Goal: Task Accomplishment & Management: Manage account settings

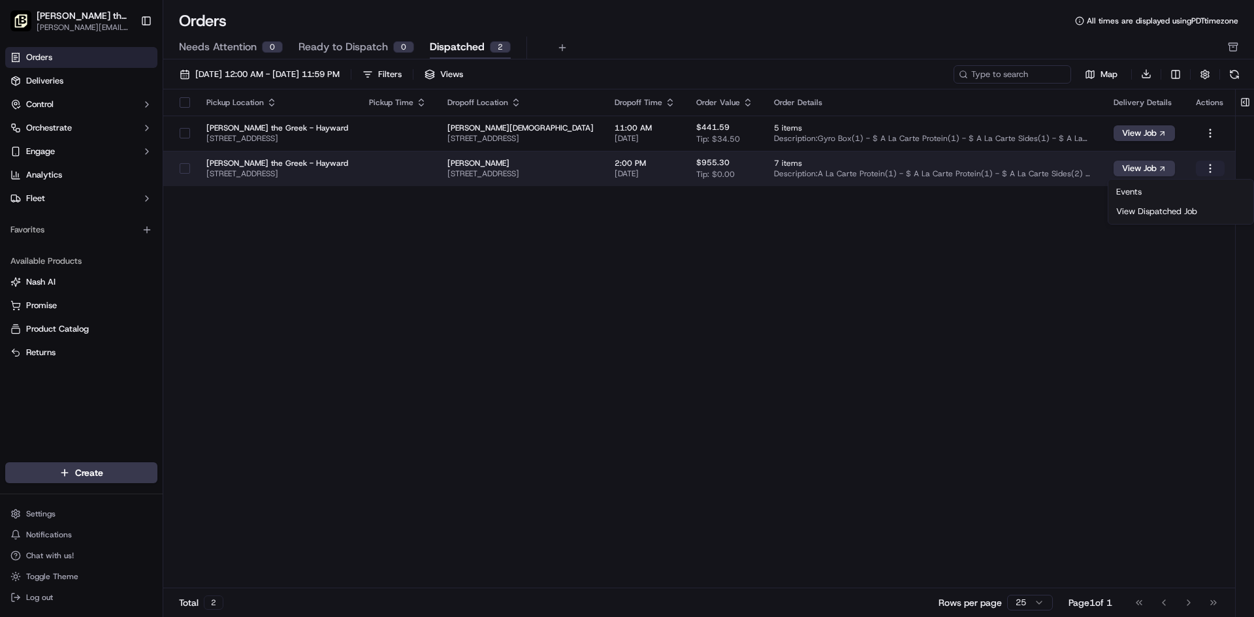
click at [1210, 165] on html "[PERSON_NAME] the Greek ([PERSON_NAME]) [PERSON_NAME][EMAIL_ADDRESS][PERSON_NAM…" at bounding box center [627, 308] width 1254 height 617
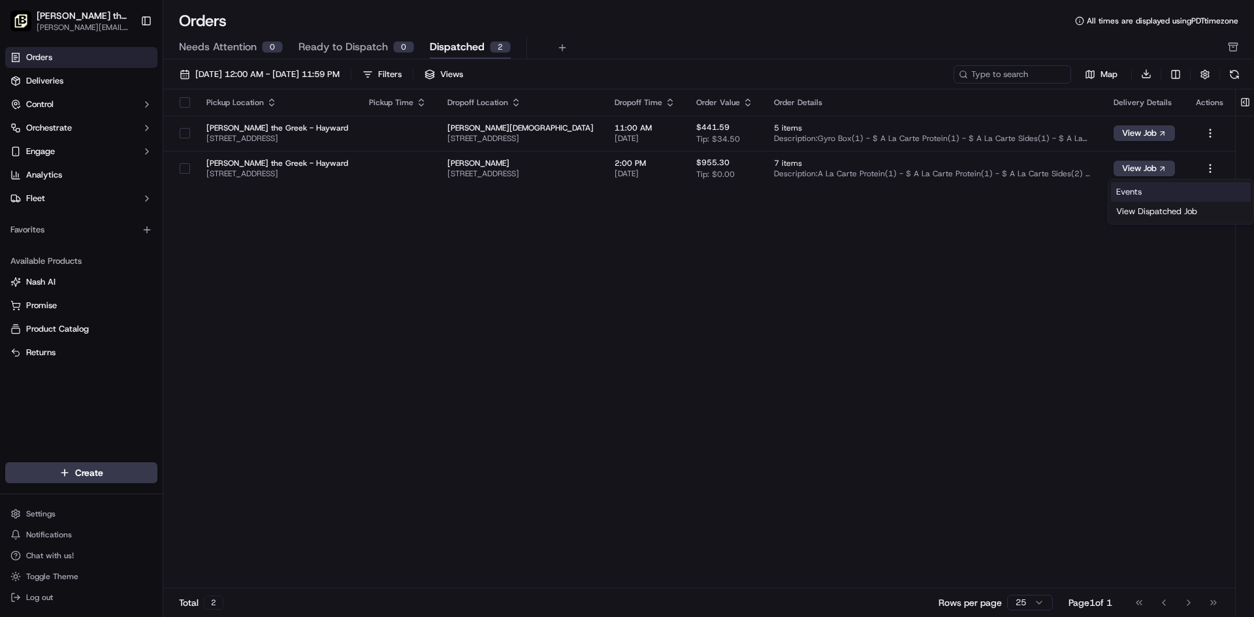
click at [1146, 190] on link "Events" at bounding box center [1181, 192] width 140 height 20
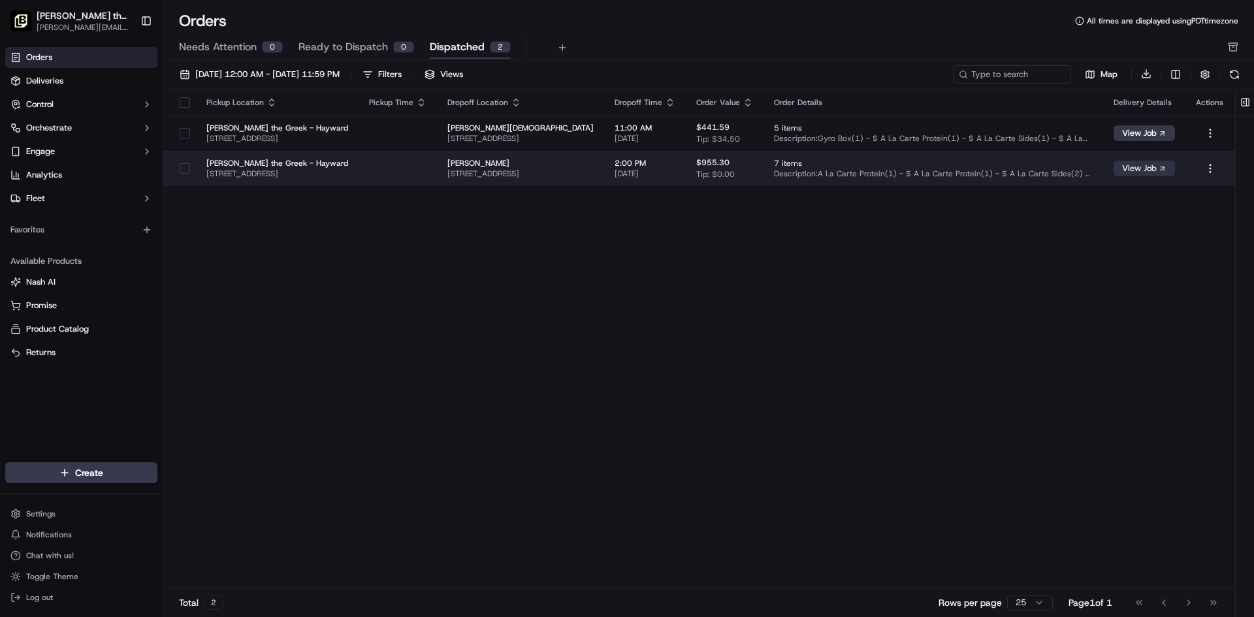
click at [1126, 165] on button "View Job" at bounding box center [1144, 169] width 61 height 16
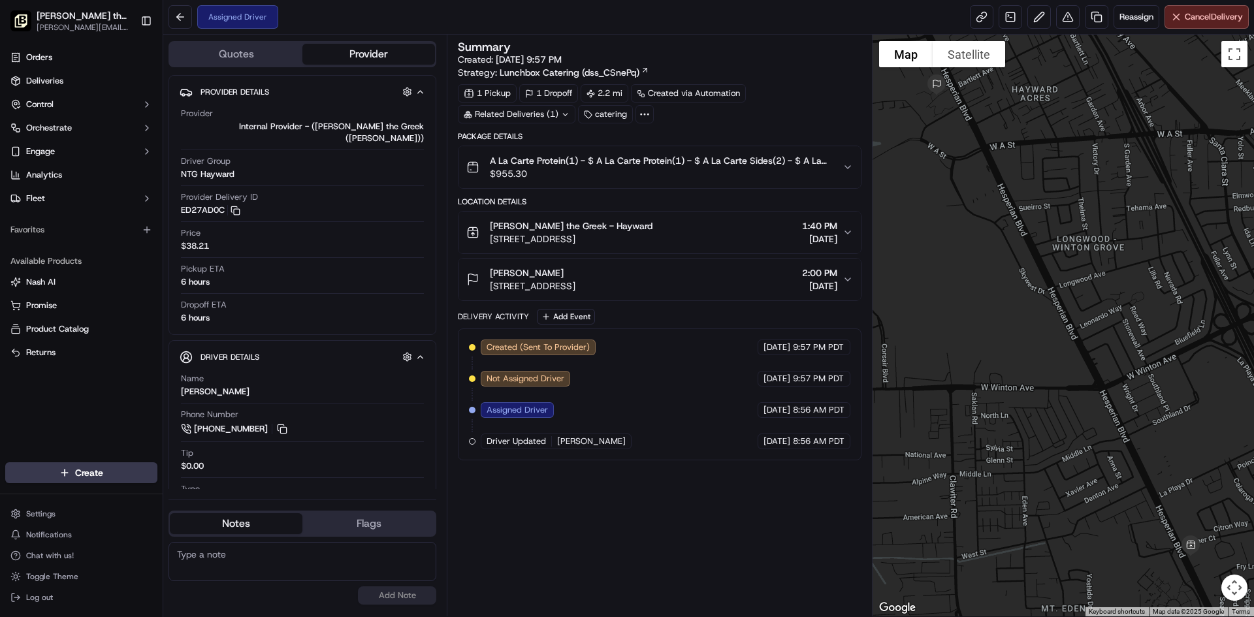
click at [610, 338] on div "Created (Sent To Provider) Internal Provider - ([PERSON_NAME] the Greek ([PERSO…" at bounding box center [659, 395] width 403 height 132
click at [590, 337] on div "Created (Sent To Provider) Internal Provider - (Nick the Greek (Hayward)) 09/16…" at bounding box center [659, 395] width 403 height 132
click at [404, 349] on button "button" at bounding box center [407, 357] width 16 height 16
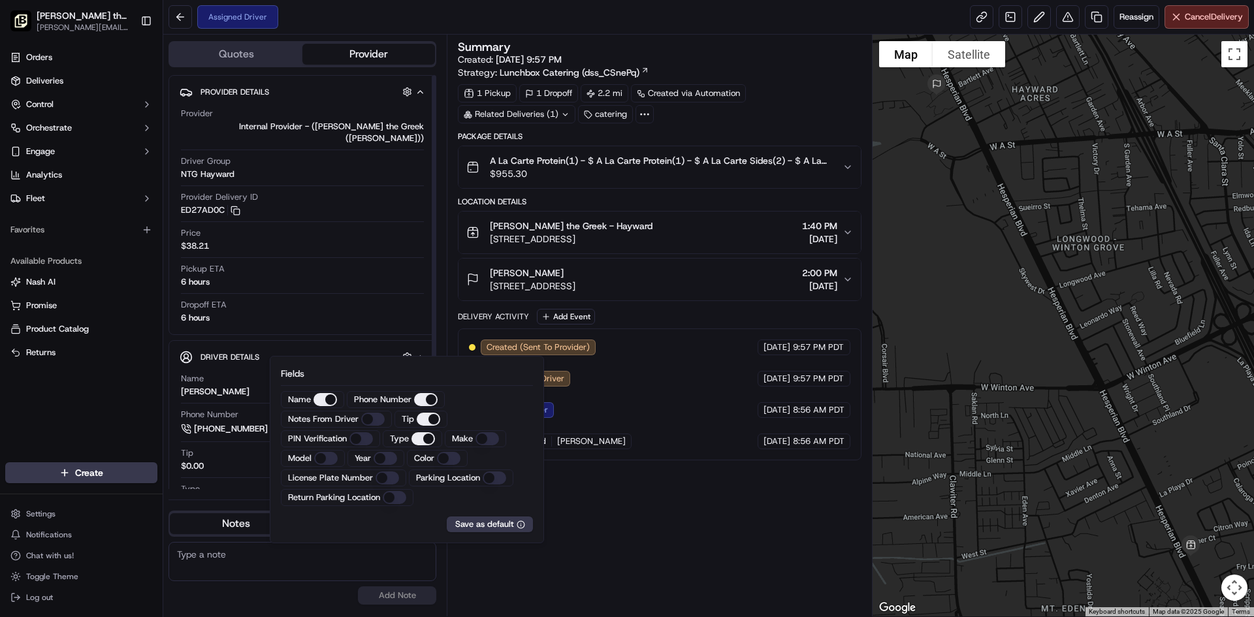
drag, startPoint x: 404, startPoint y: 345, endPoint x: 626, endPoint y: 519, distance: 281.5
click at [626, 519] on div "Summary Created: 09/16/2025 9:57 PM Strategy: Lunchbox Catering (dss_CSnePq) 1 …" at bounding box center [659, 325] width 403 height 569
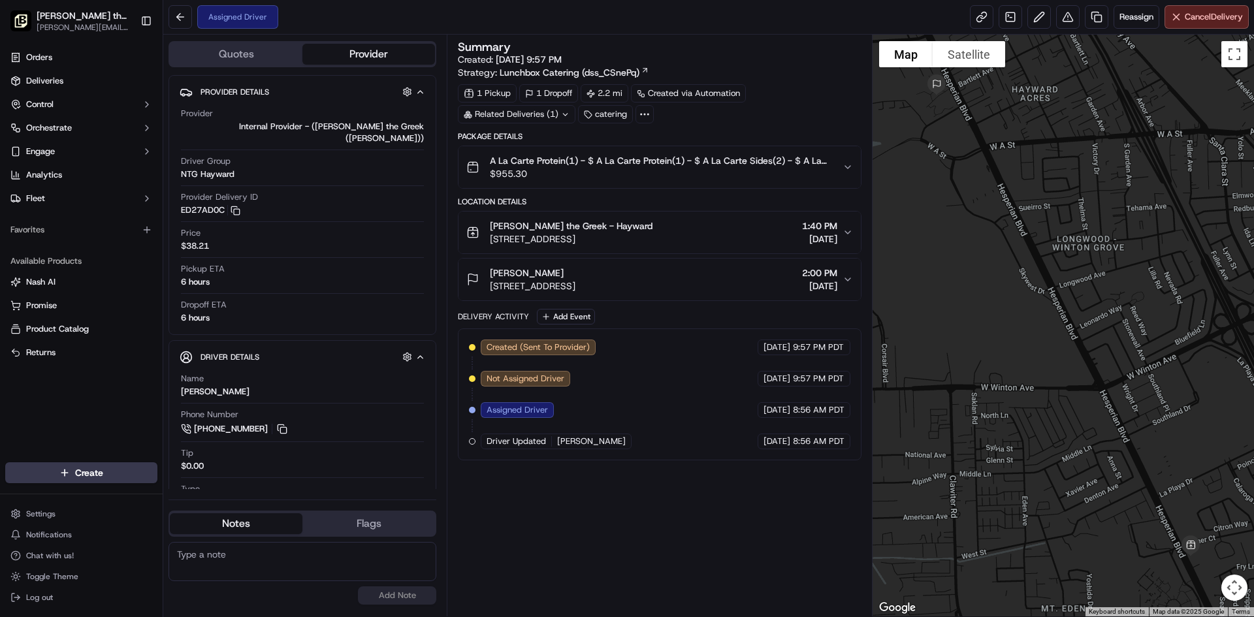
click at [576, 278] on div "[PERSON_NAME]" at bounding box center [533, 273] width 86 height 13
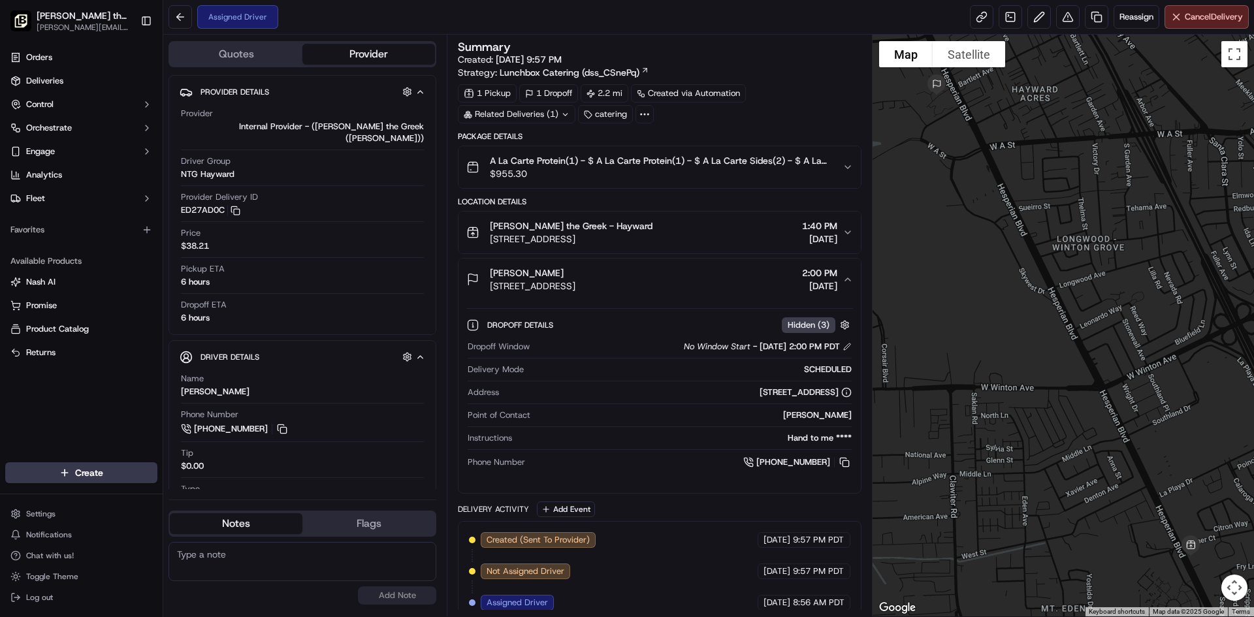
click at [576, 281] on span "[STREET_ADDRESS]" at bounding box center [533, 286] width 86 height 13
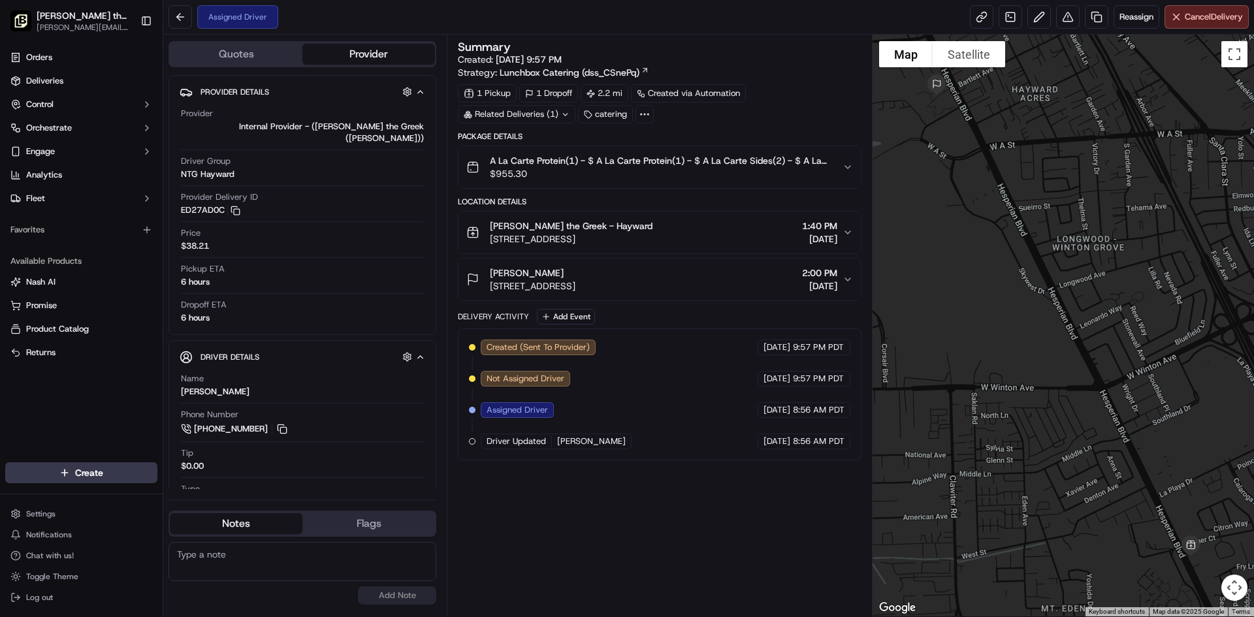
click at [646, 114] on icon at bounding box center [645, 114] width 12 height 12
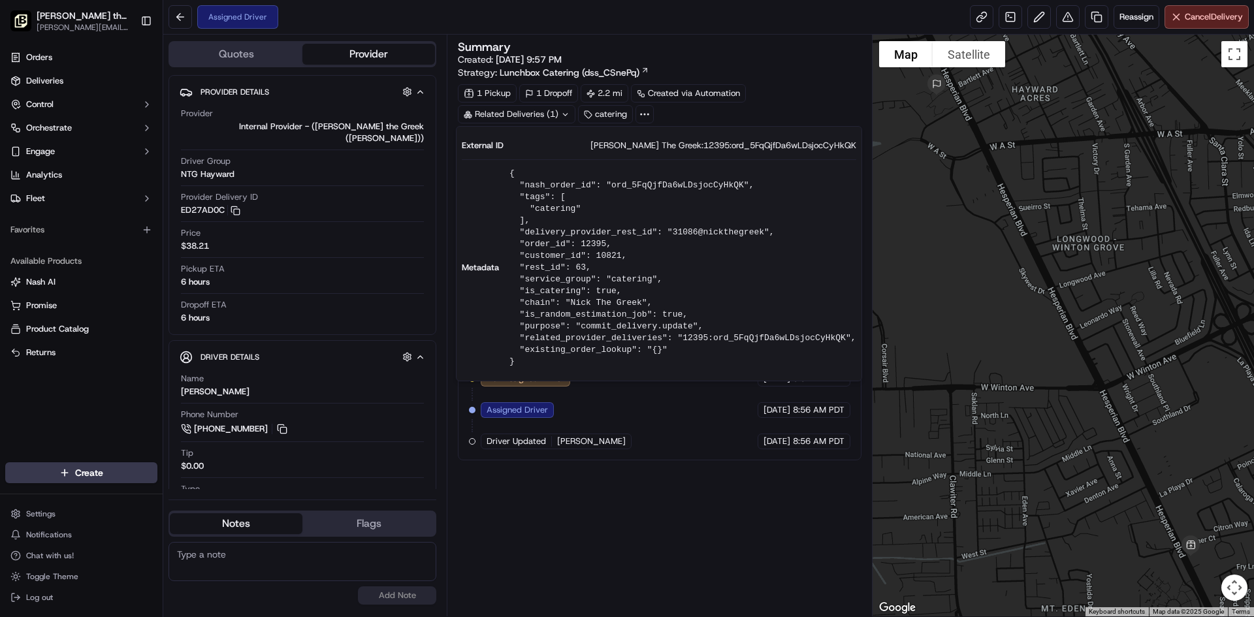
click at [646, 114] on icon at bounding box center [645, 114] width 12 height 12
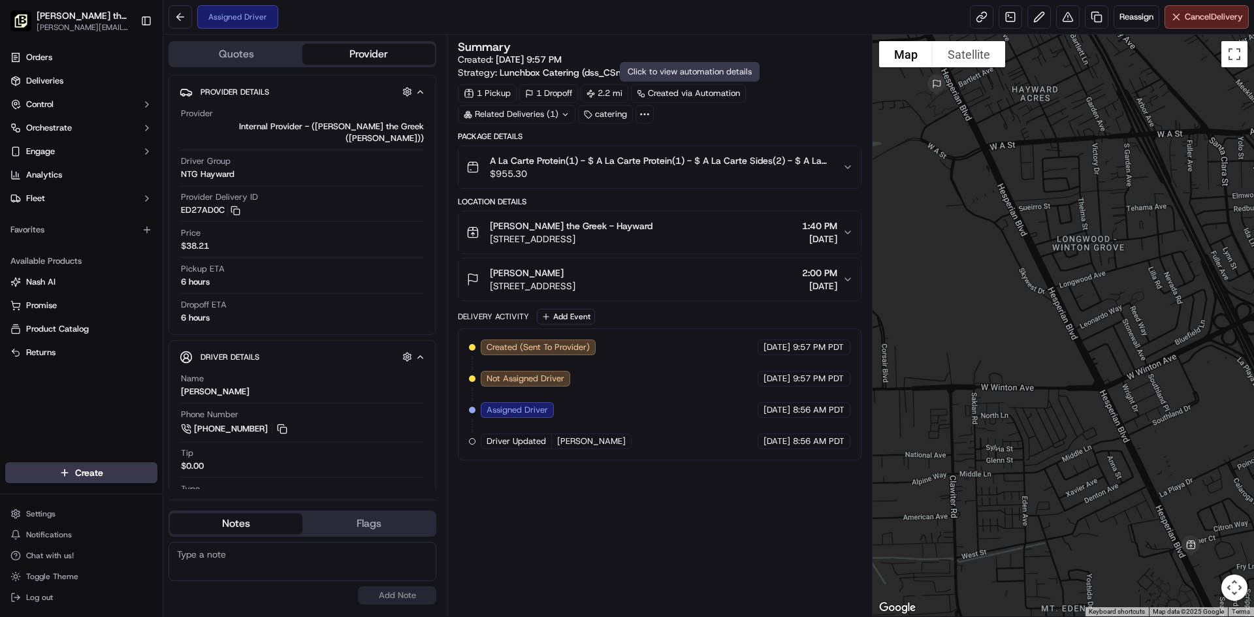
click at [655, 97] on div "Created via Automation" at bounding box center [688, 93] width 115 height 18
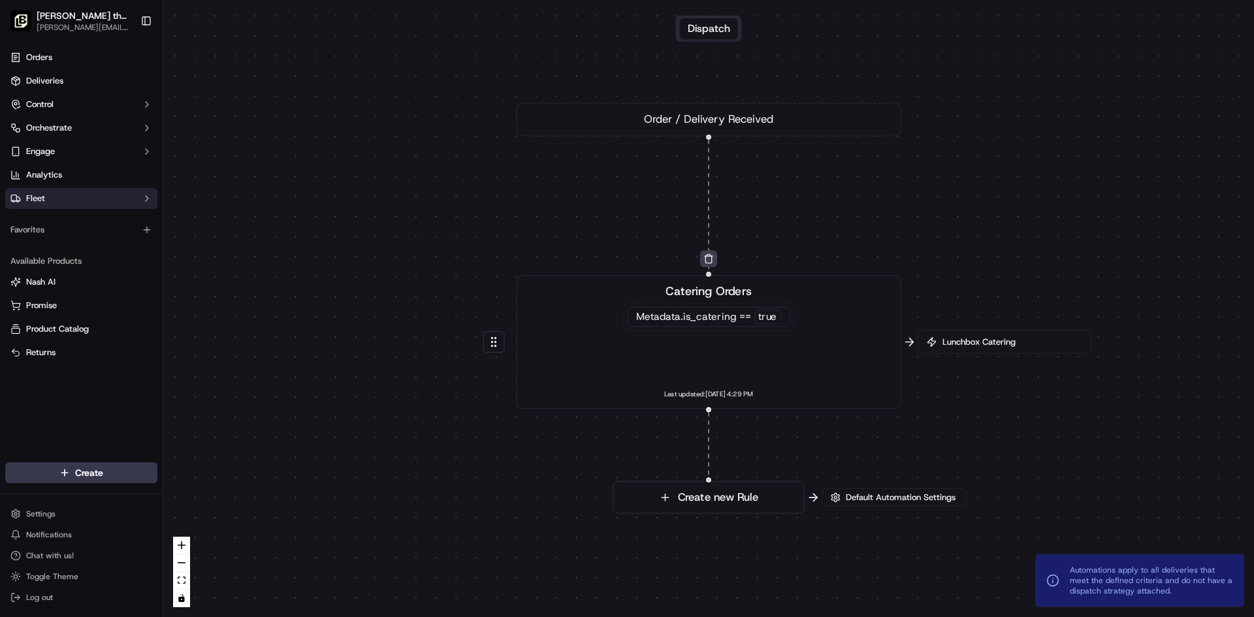
click at [105, 199] on button "Fleet" at bounding box center [81, 198] width 152 height 21
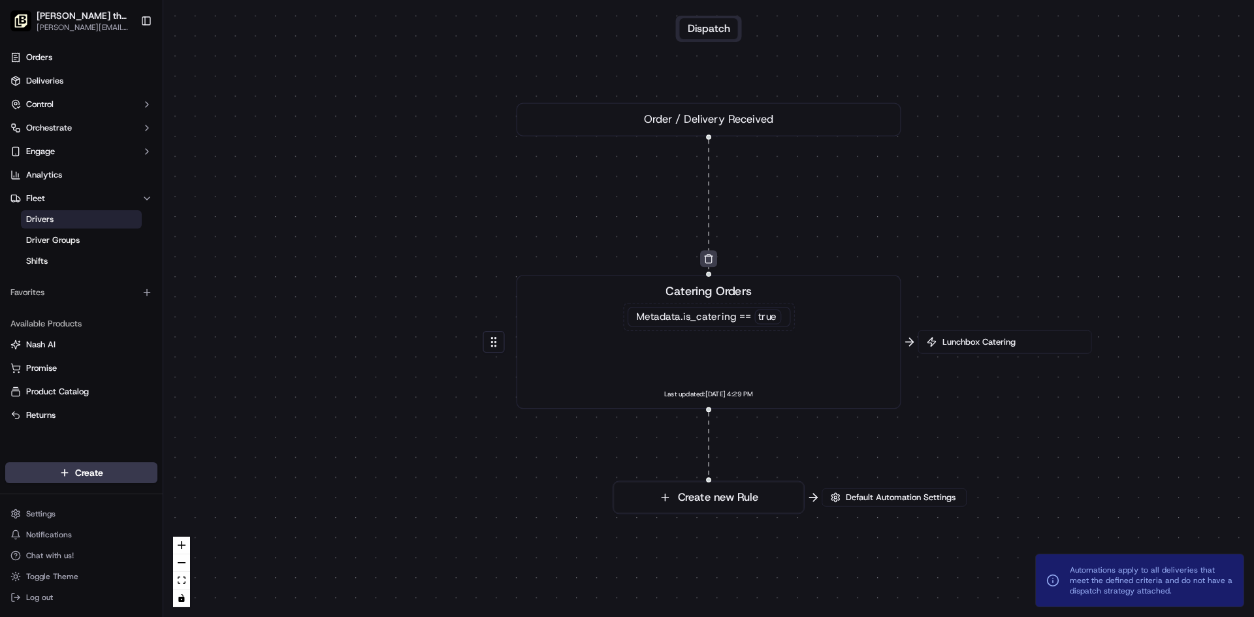
click at [103, 215] on link "Drivers" at bounding box center [81, 219] width 121 height 18
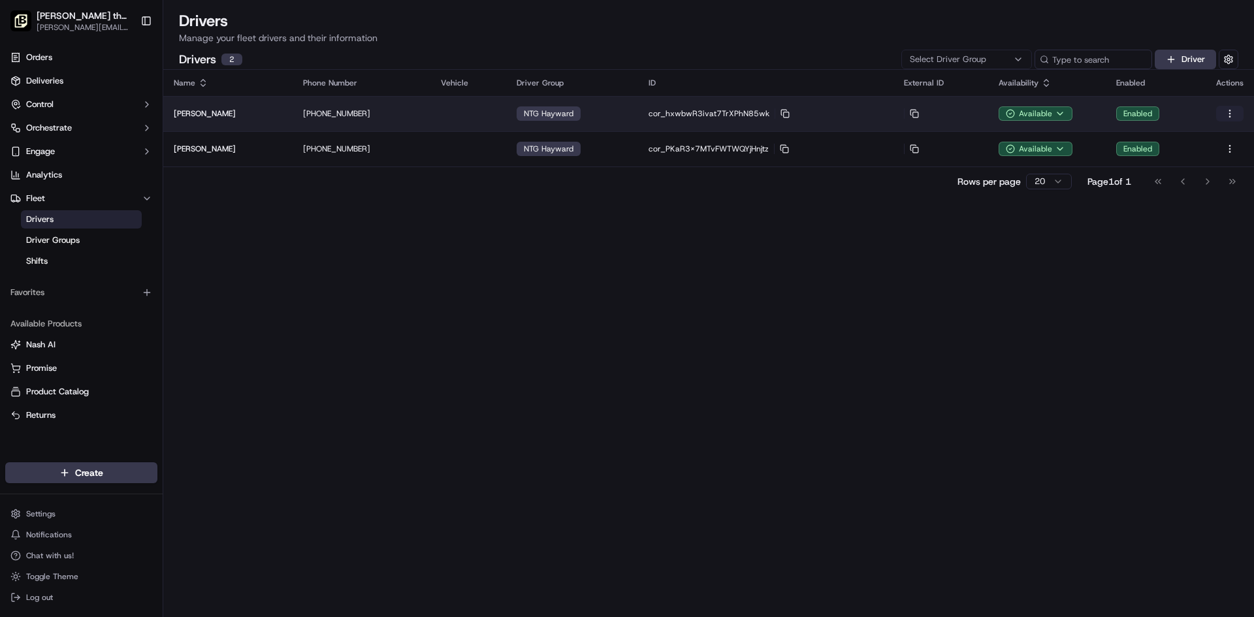
click at [1226, 112] on html "Nick the Greek (Hayward) hayward@fran.nickthegreek.com Toggle Sidebar Orders De…" at bounding box center [627, 308] width 1254 height 617
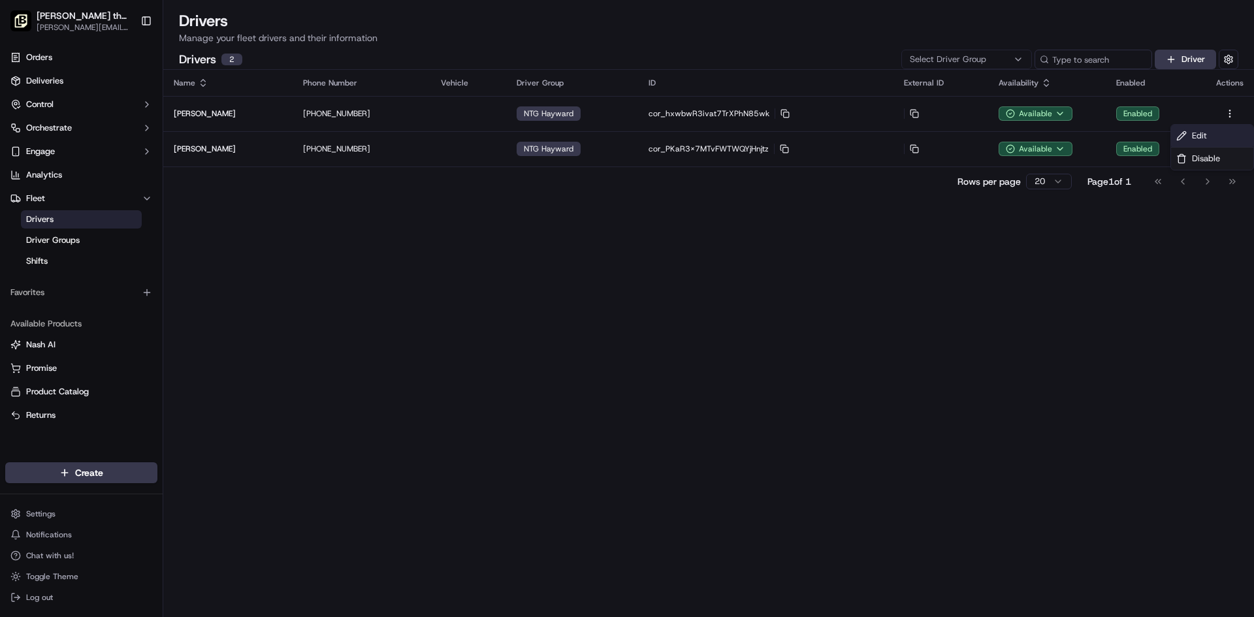
click at [1200, 138] on span "Edit" at bounding box center [1199, 136] width 15 height 12
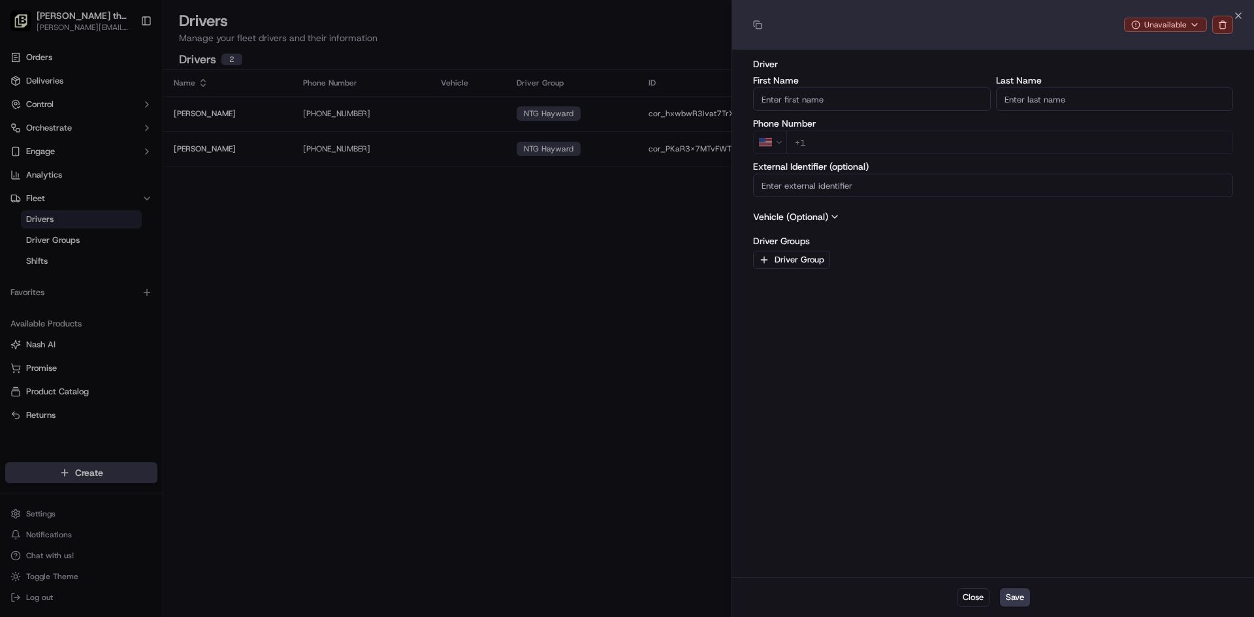
type input "+1"
click at [642, 319] on div at bounding box center [627, 308] width 1254 height 617
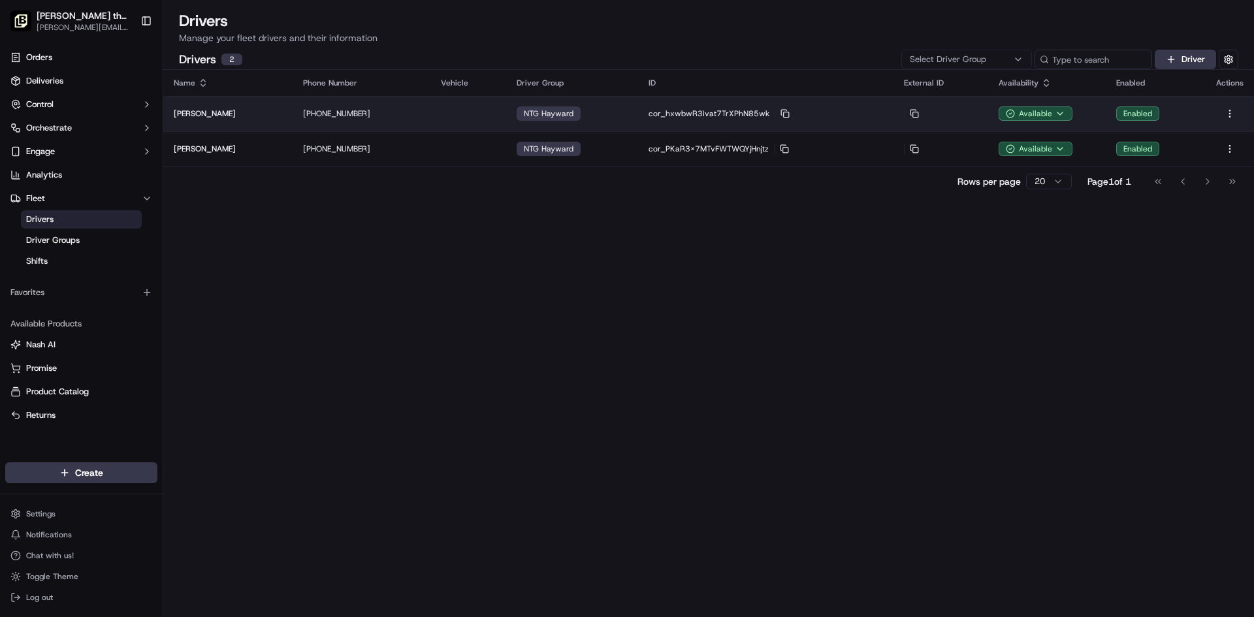
click at [187, 110] on p "Chint Patel" at bounding box center [205, 113] width 62 height 10
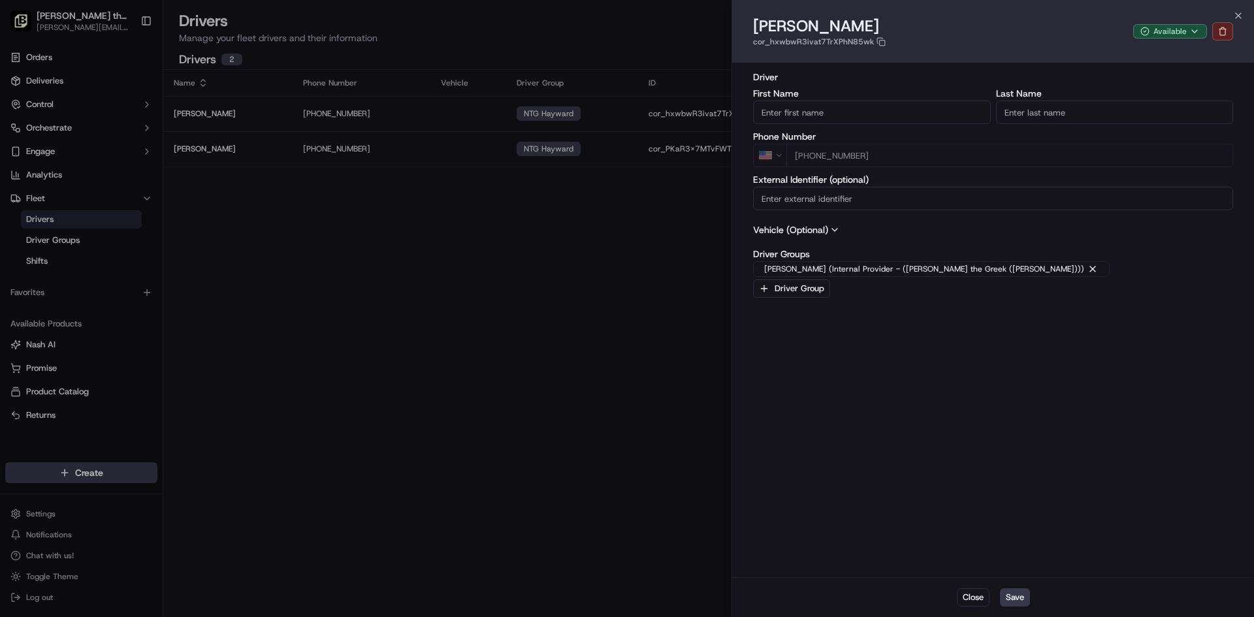
type input "+1"
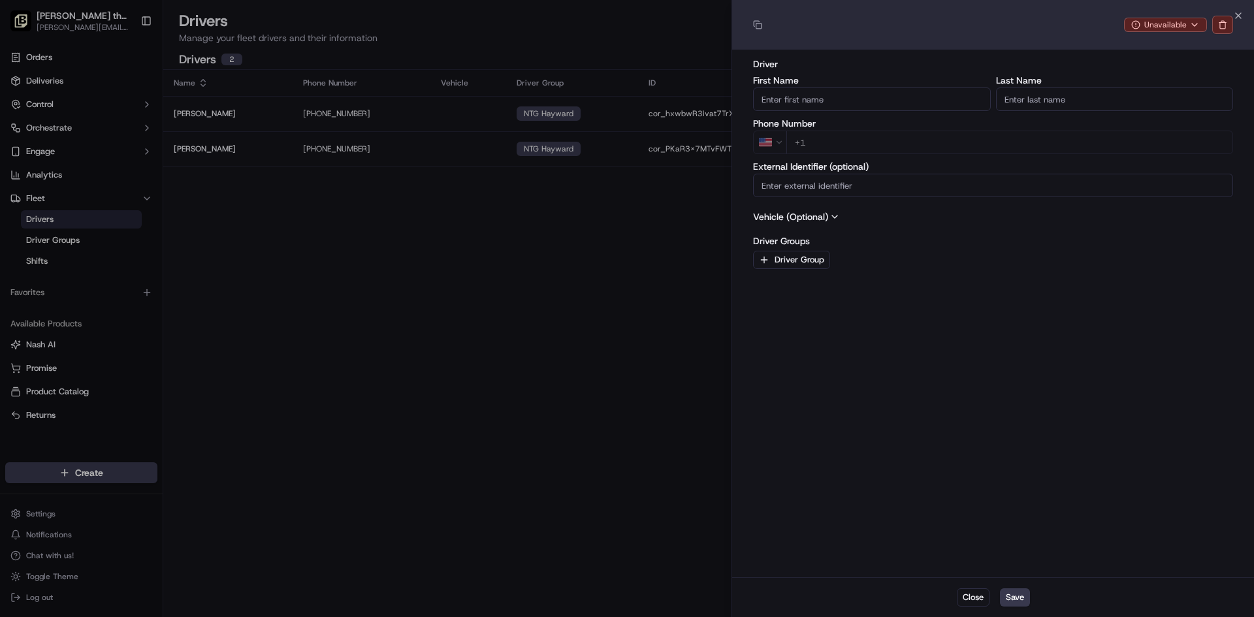
click at [252, 203] on div at bounding box center [627, 308] width 1254 height 617
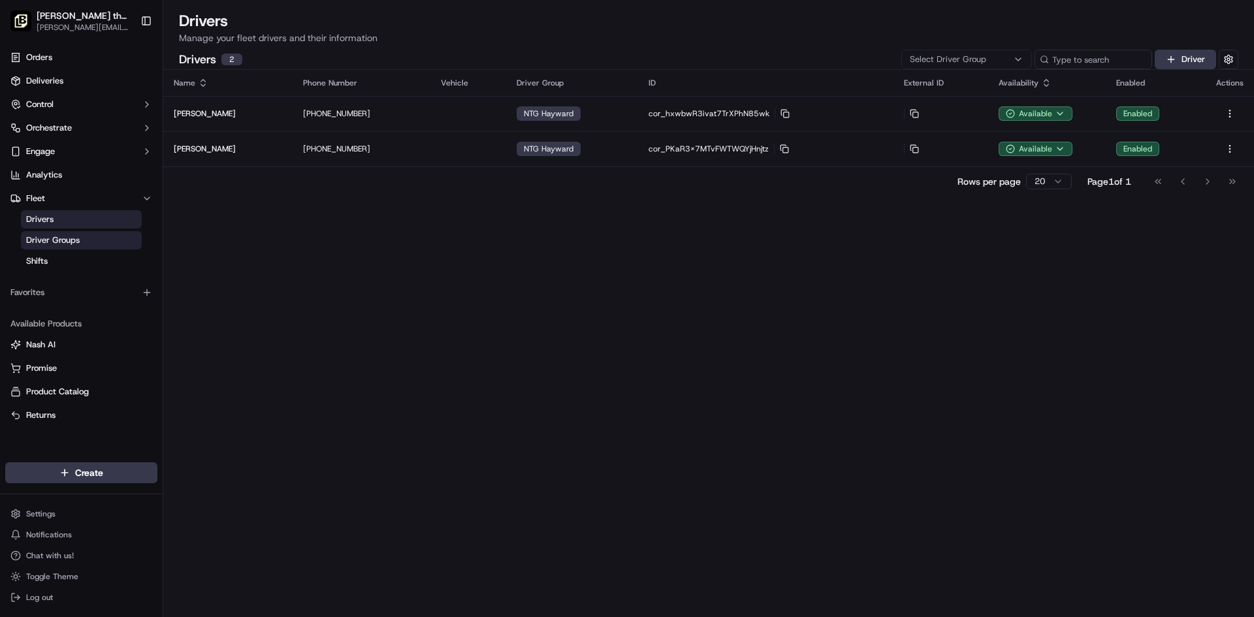
click at [108, 233] on link "Driver Groups" at bounding box center [81, 240] width 121 height 18
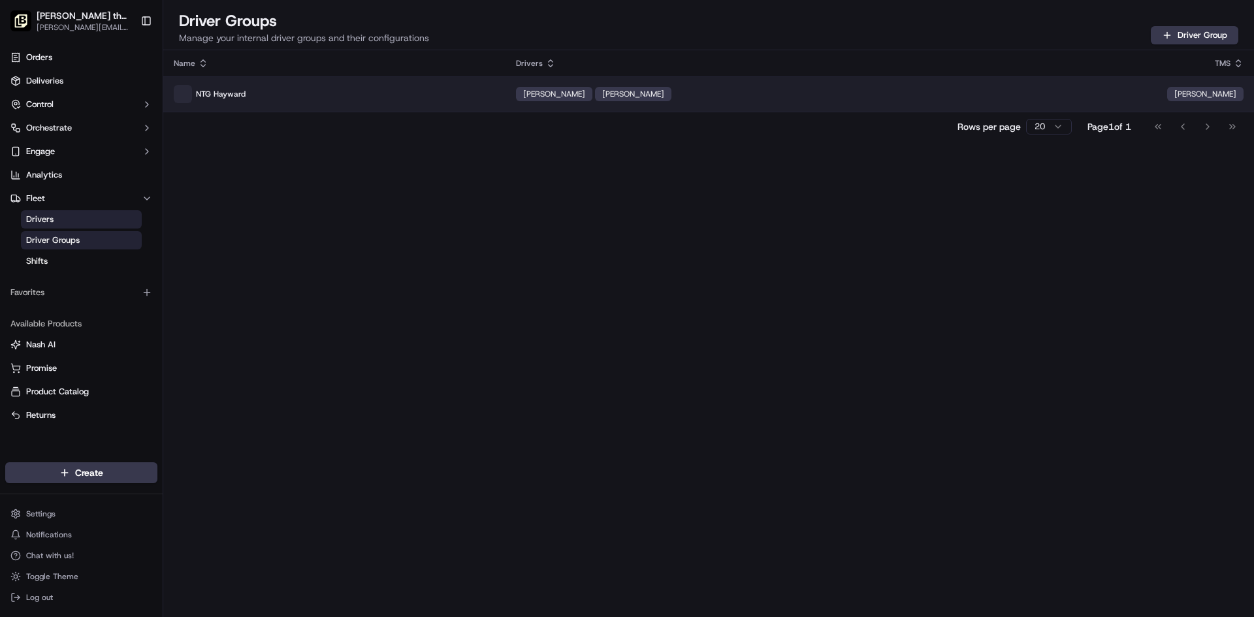
click at [247, 91] on p "NTG Hayward" at bounding box center [334, 94] width 321 height 18
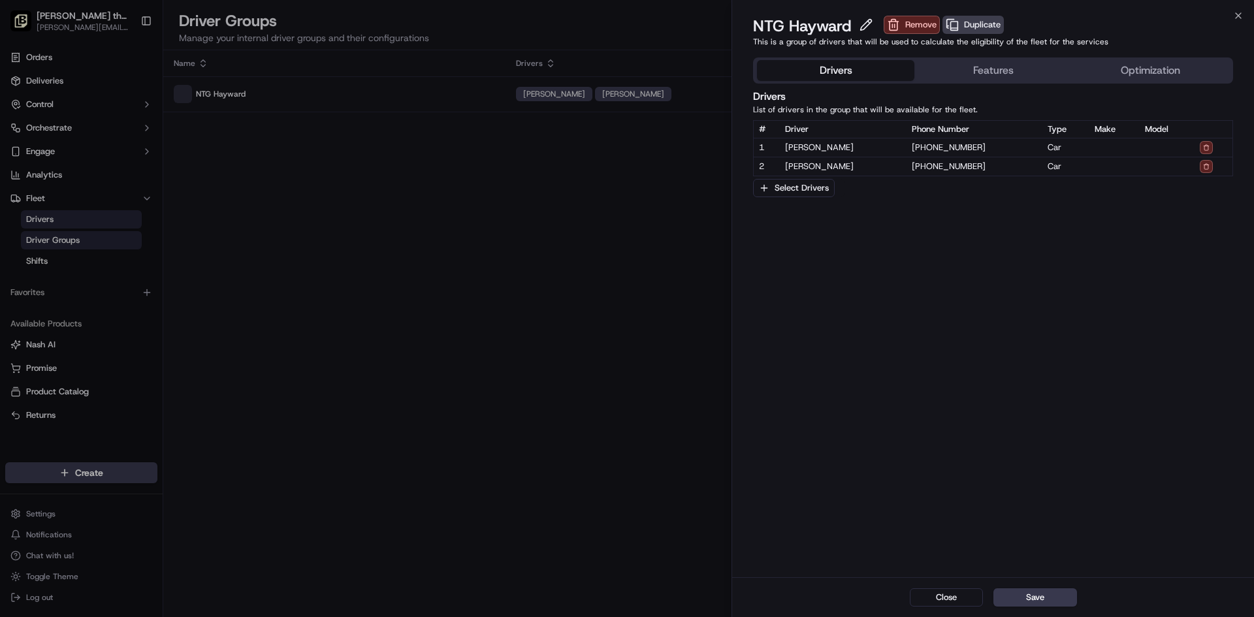
click at [1005, 75] on button "Features" at bounding box center [993, 70] width 157 height 21
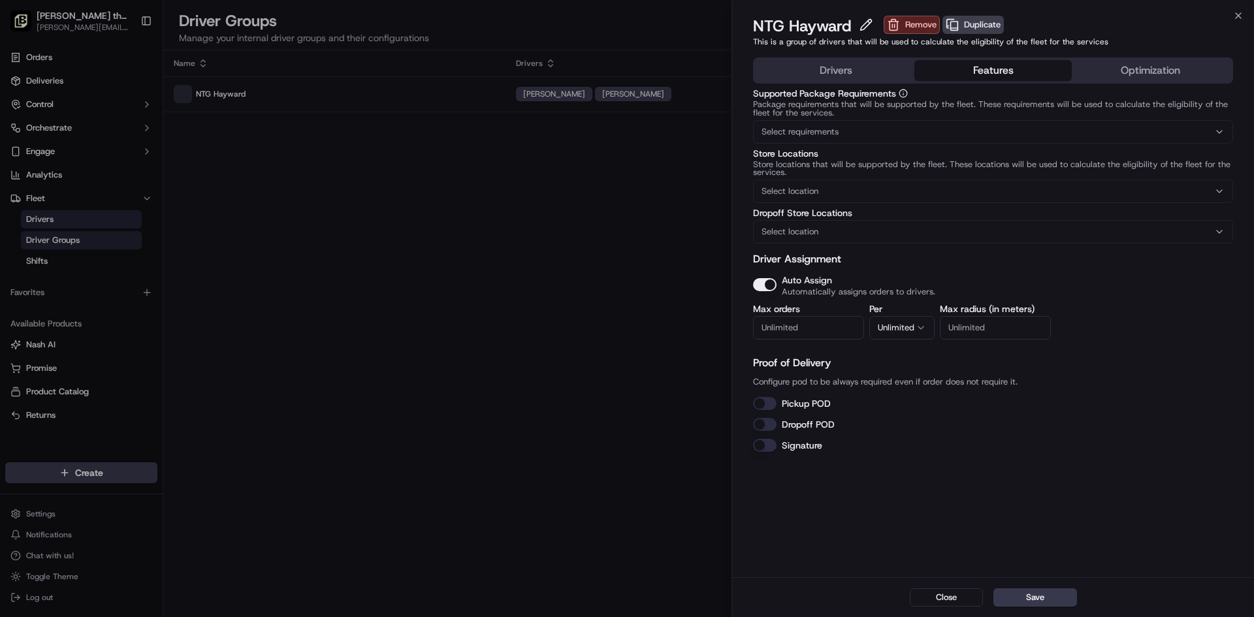
click at [1000, 78] on button "Features" at bounding box center [993, 70] width 157 height 21
drag, startPoint x: 887, startPoint y: 103, endPoint x: 997, endPoint y: 106, distance: 110.5
click at [997, 106] on p "Package requirements that will be supported by the fleet. These requirements wi…" at bounding box center [993, 109] width 480 height 17
click at [988, 126] on div "Select requirements" at bounding box center [994, 132] width 474 height 12
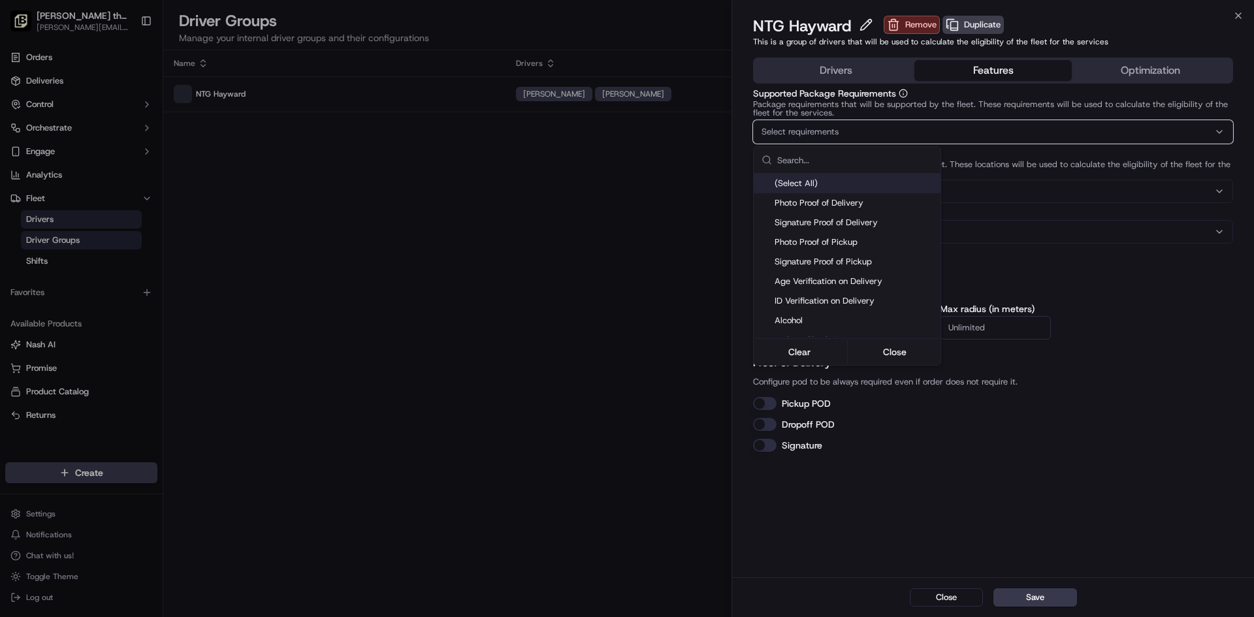
click at [985, 105] on div at bounding box center [627, 308] width 1254 height 617
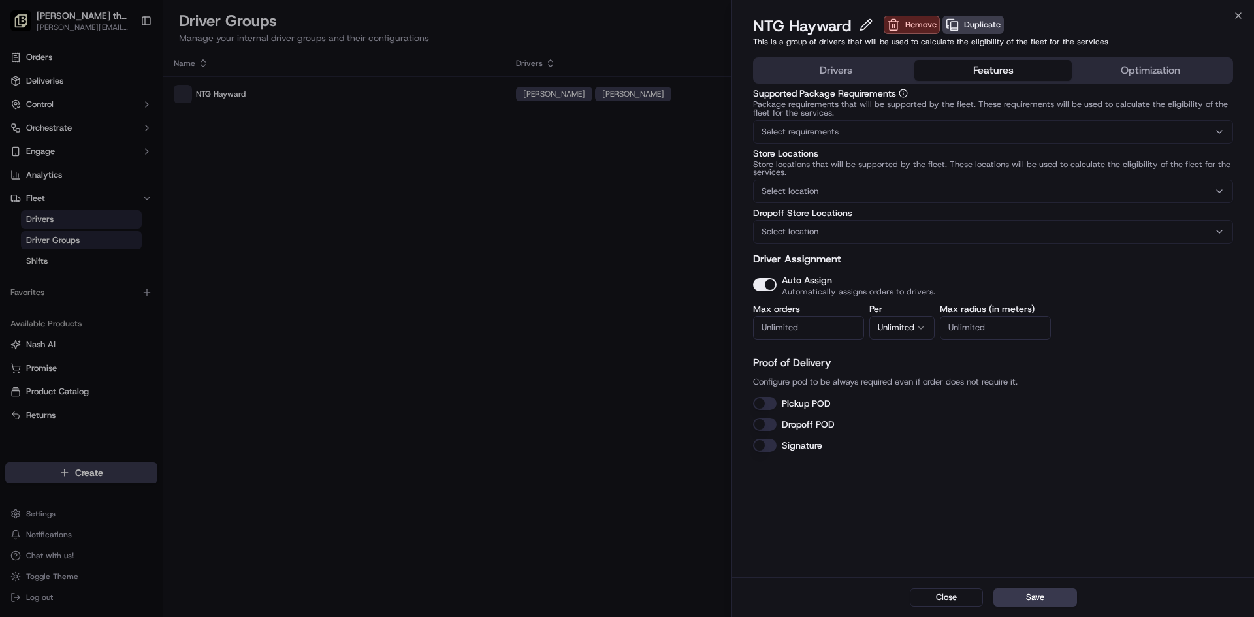
click at [1092, 74] on button "Optimization" at bounding box center [1150, 70] width 157 height 21
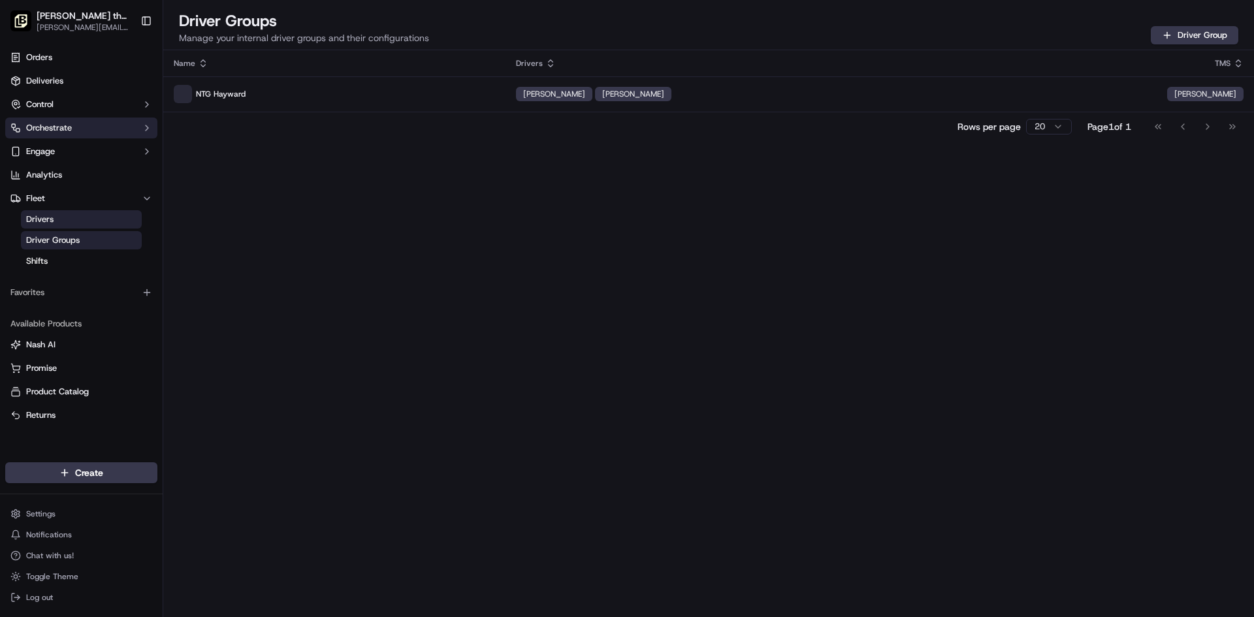
click at [88, 131] on button "Orchestrate" at bounding box center [81, 128] width 152 height 21
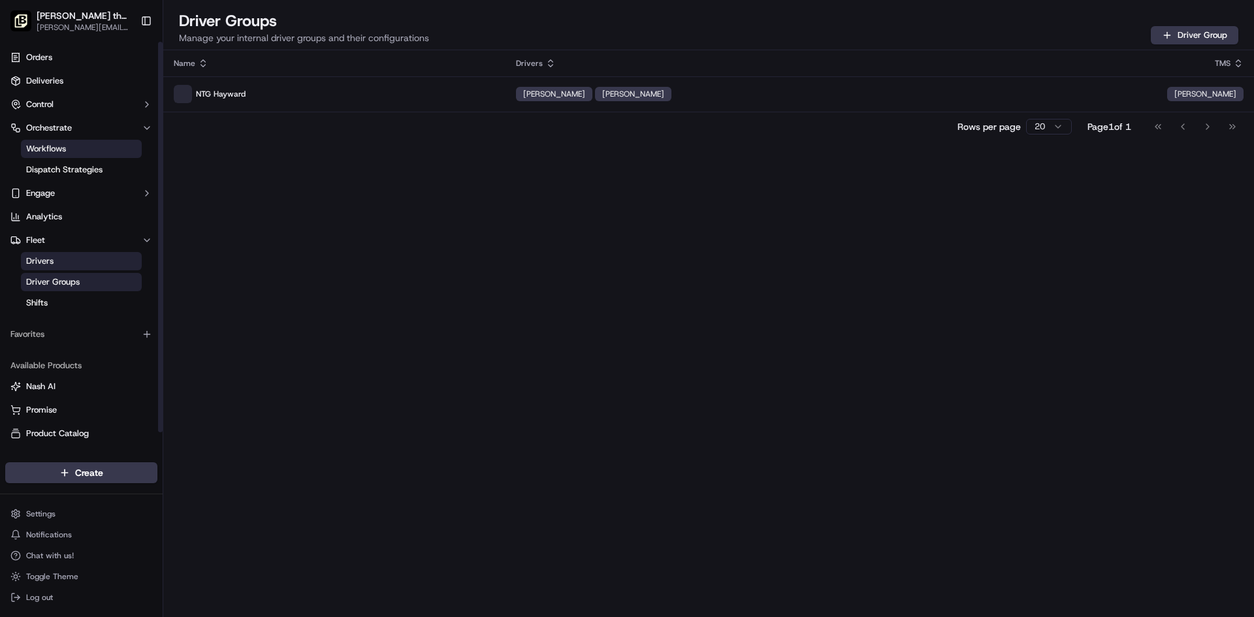
click at [89, 146] on link "Workflows" at bounding box center [81, 149] width 121 height 18
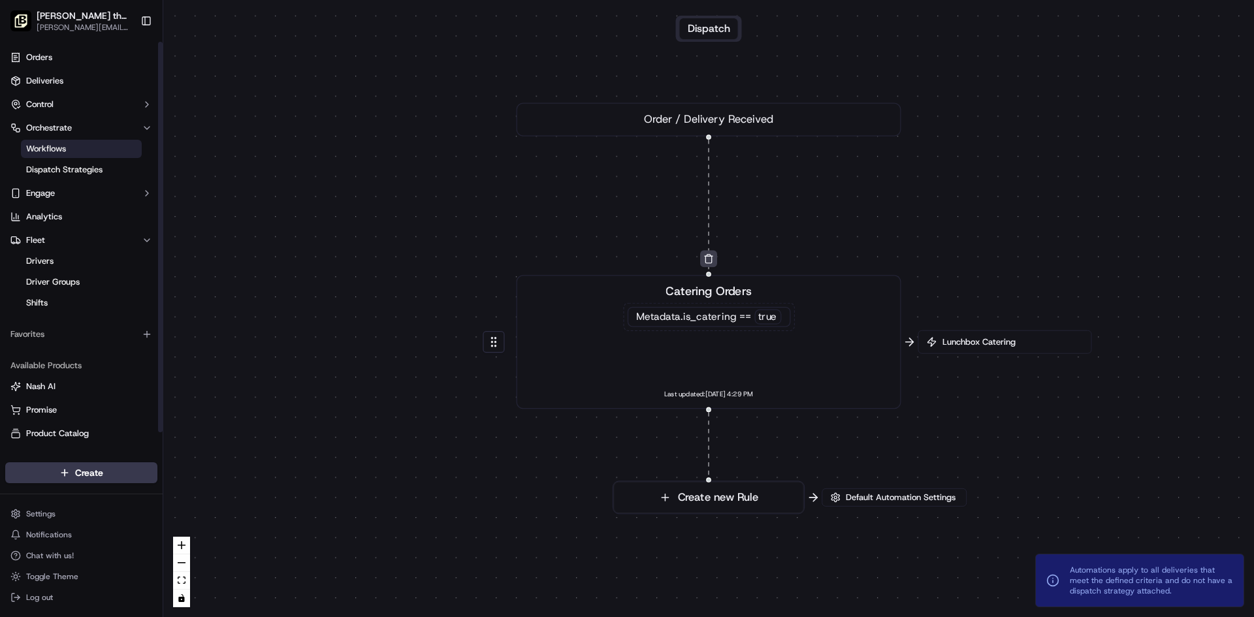
click at [89, 156] on link "Workflows" at bounding box center [81, 149] width 121 height 18
click at [89, 165] on span "Dispatch Strategies" at bounding box center [64, 170] width 76 height 12
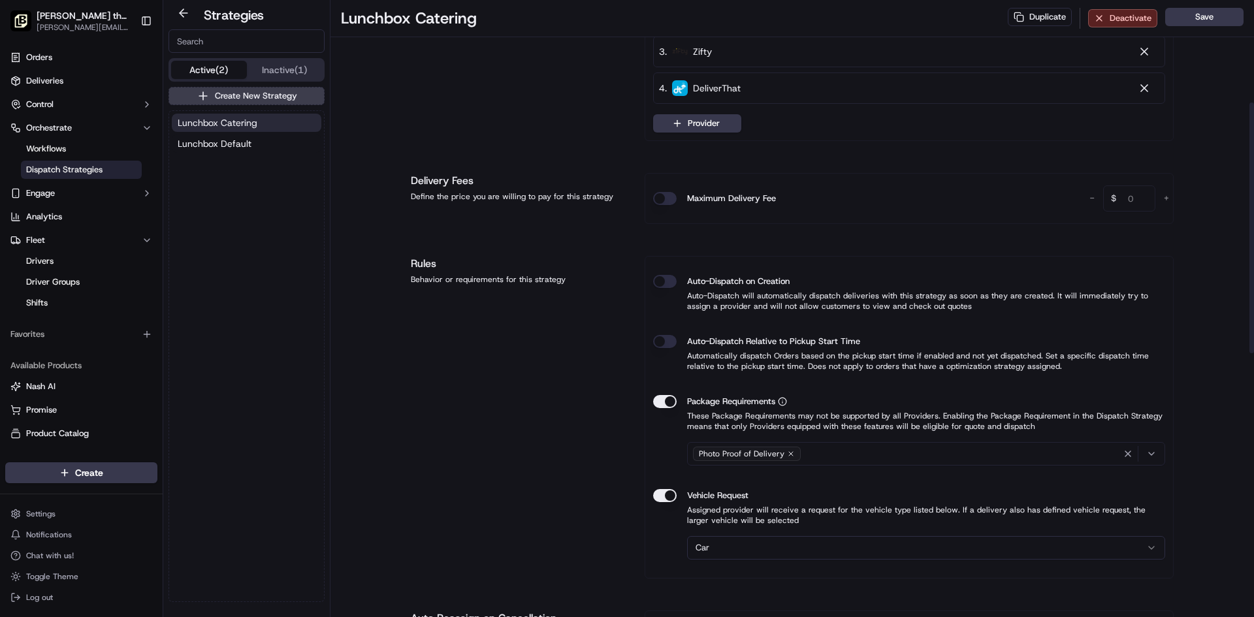
scroll to position [327, 0]
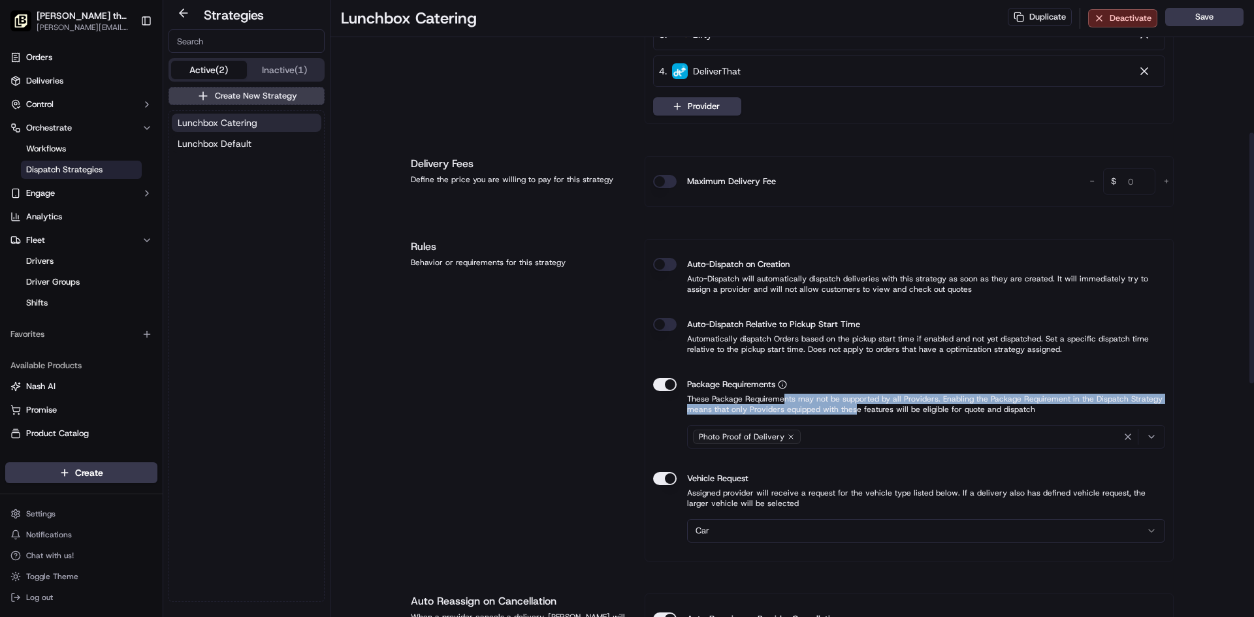
drag, startPoint x: 780, startPoint y: 400, endPoint x: 854, endPoint y: 412, distance: 74.7
click at [854, 412] on p "These Package Requirements may not be supported by all Providers. Enabling the …" at bounding box center [909, 404] width 512 height 21
click at [827, 399] on p "These Package Requirements may not be supported by all Providers. Enabling the …" at bounding box center [909, 404] width 512 height 21
click at [829, 407] on p "These Package Requirements may not be supported by all Providers. Enabling the …" at bounding box center [909, 404] width 512 height 21
drag, startPoint x: 829, startPoint y: 407, endPoint x: 787, endPoint y: 402, distance: 42.1
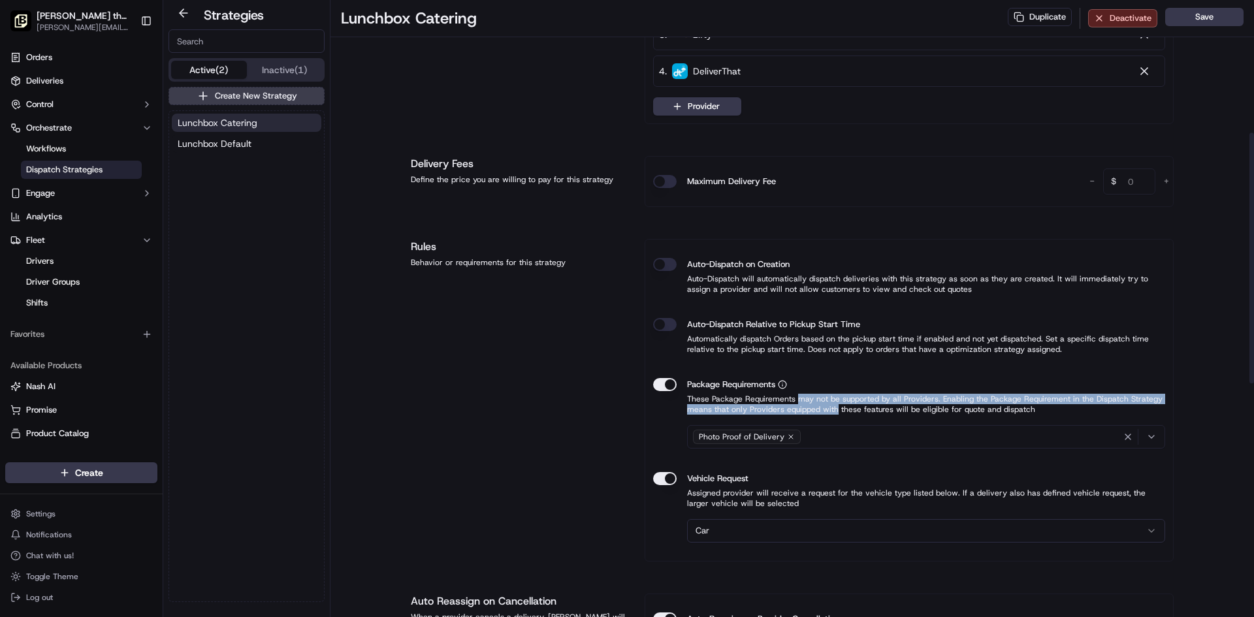
click at [787, 402] on p "These Package Requirements may not be supported by all Providers. Enabling the …" at bounding box center [909, 404] width 512 height 21
click at [786, 402] on p "These Package Requirements may not be supported by all Providers. Enabling the …" at bounding box center [909, 404] width 512 height 21
drag, startPoint x: 786, startPoint y: 402, endPoint x: 805, endPoint y: 412, distance: 21.3
click at [804, 411] on p "These Package Requirements may not be supported by all Providers. Enabling the …" at bounding box center [909, 404] width 512 height 21
click at [805, 412] on p "These Package Requirements may not be supported by all Providers. Enabling the …" at bounding box center [909, 404] width 512 height 21
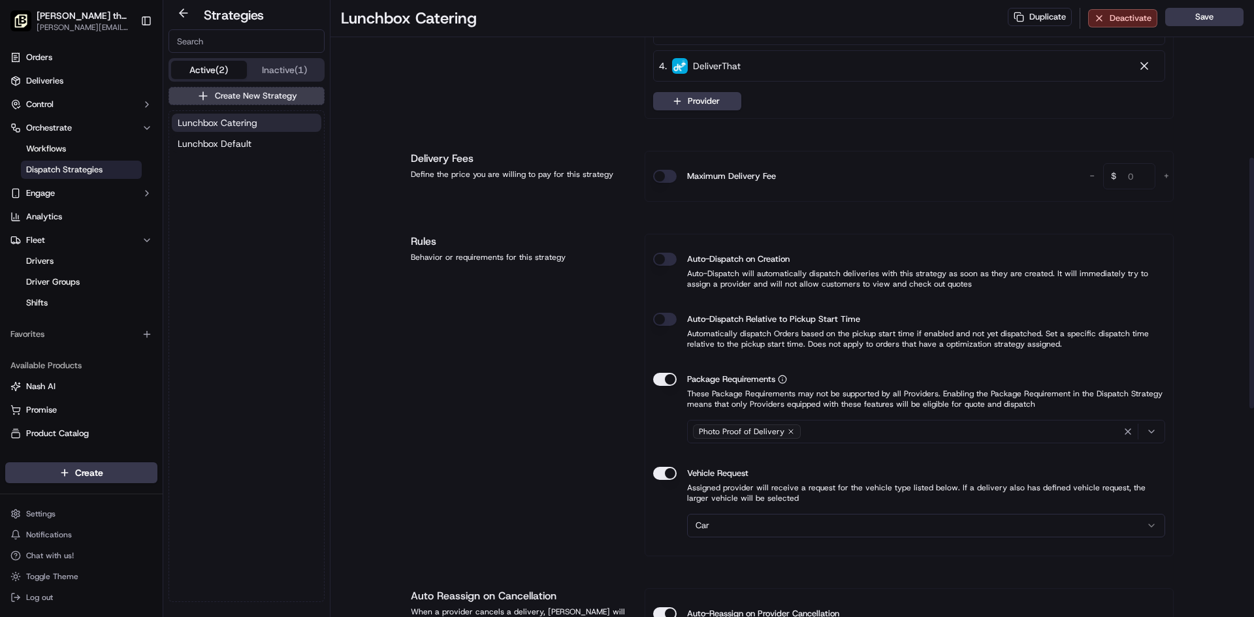
scroll to position [313, 0]
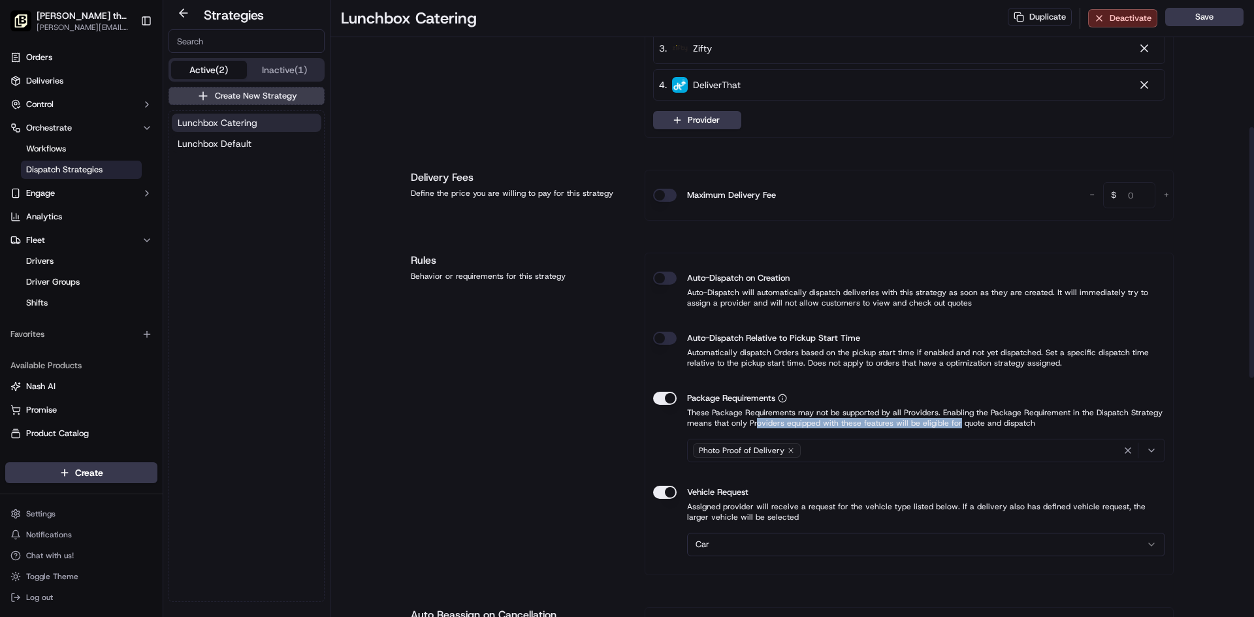
drag, startPoint x: 764, startPoint y: 420, endPoint x: 953, endPoint y: 423, distance: 188.8
click at [953, 423] on p "These Package Requirements may not be supported by all Providers. Enabling the …" at bounding box center [909, 418] width 512 height 21
click at [804, 447] on div "Photo Proof of Delivery" at bounding box center [927, 451] width 472 height 20
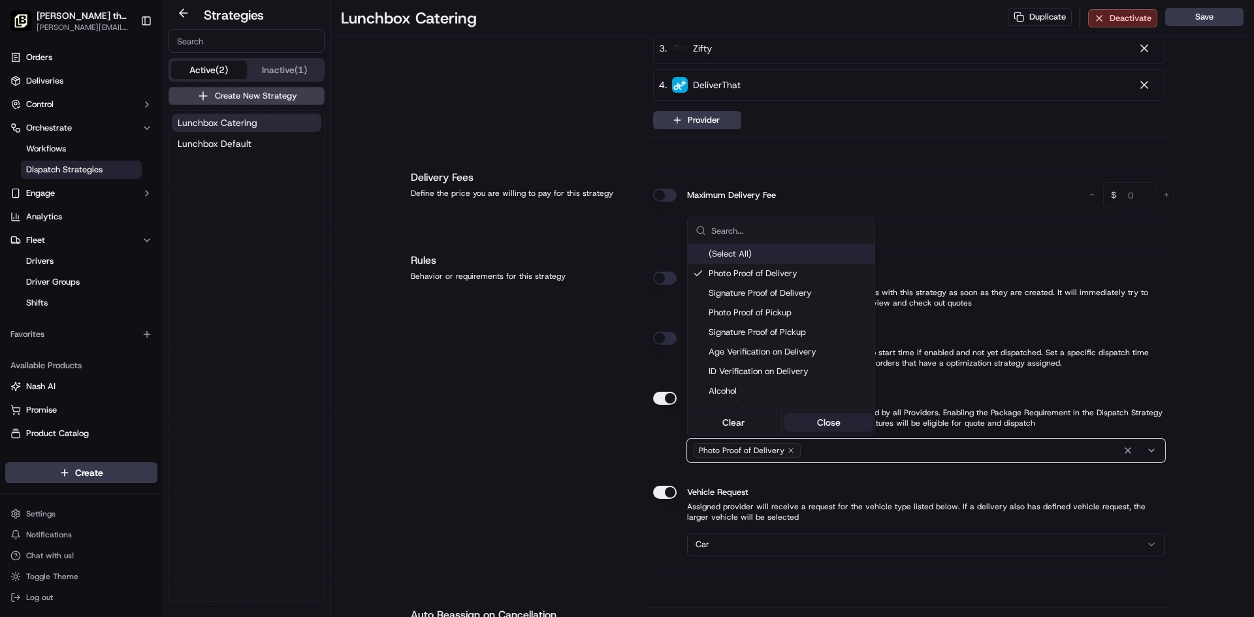
click at [824, 423] on button "Close" at bounding box center [830, 423] width 90 height 18
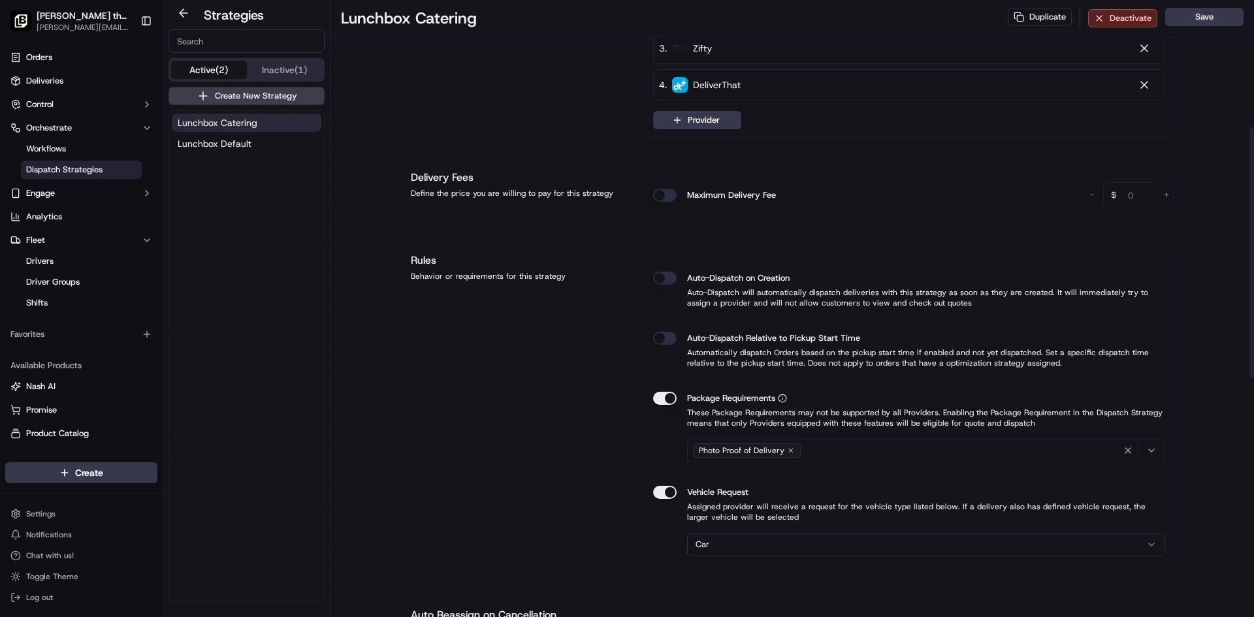
click at [1155, 452] on icon "button" at bounding box center [1152, 451] width 10 height 10
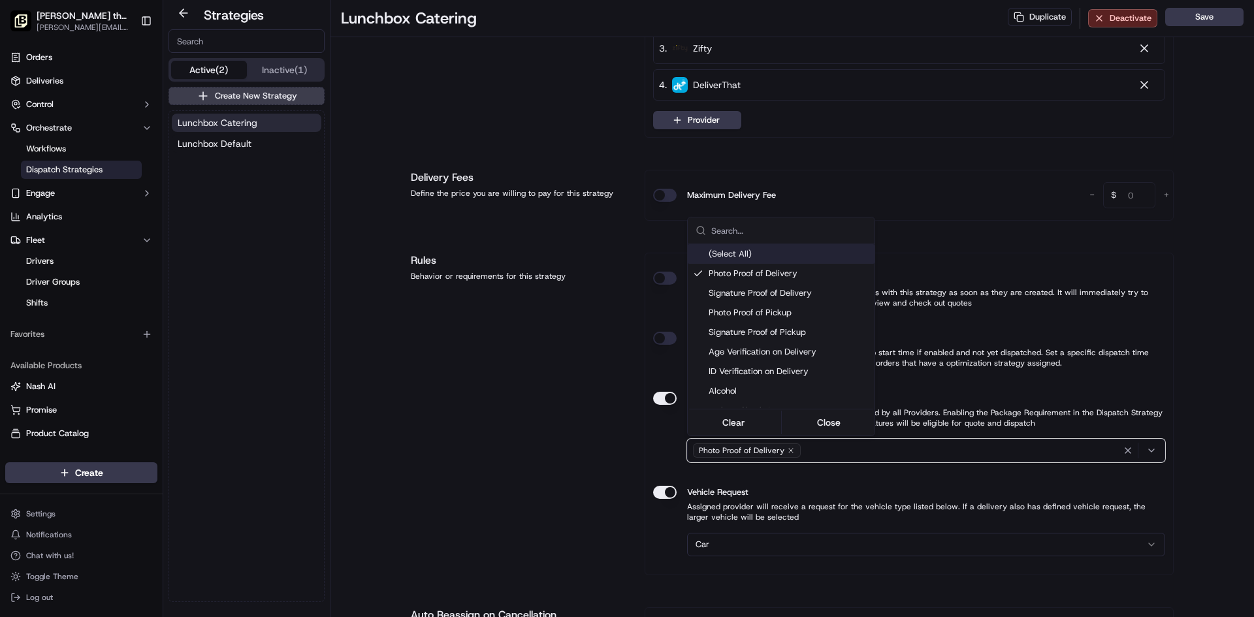
click at [1188, 442] on html "Nick the Greek (Hayward) hayward@fran.nickthegreek.com Toggle Sidebar Orders De…" at bounding box center [627, 308] width 1254 height 617
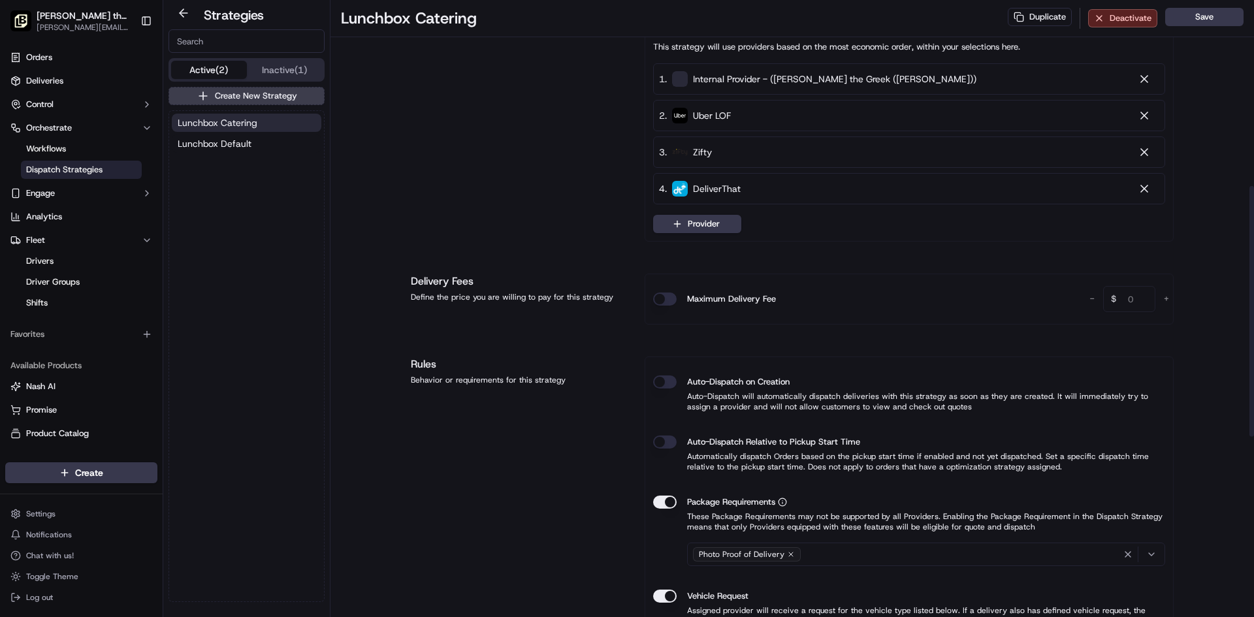
scroll to position [457, 0]
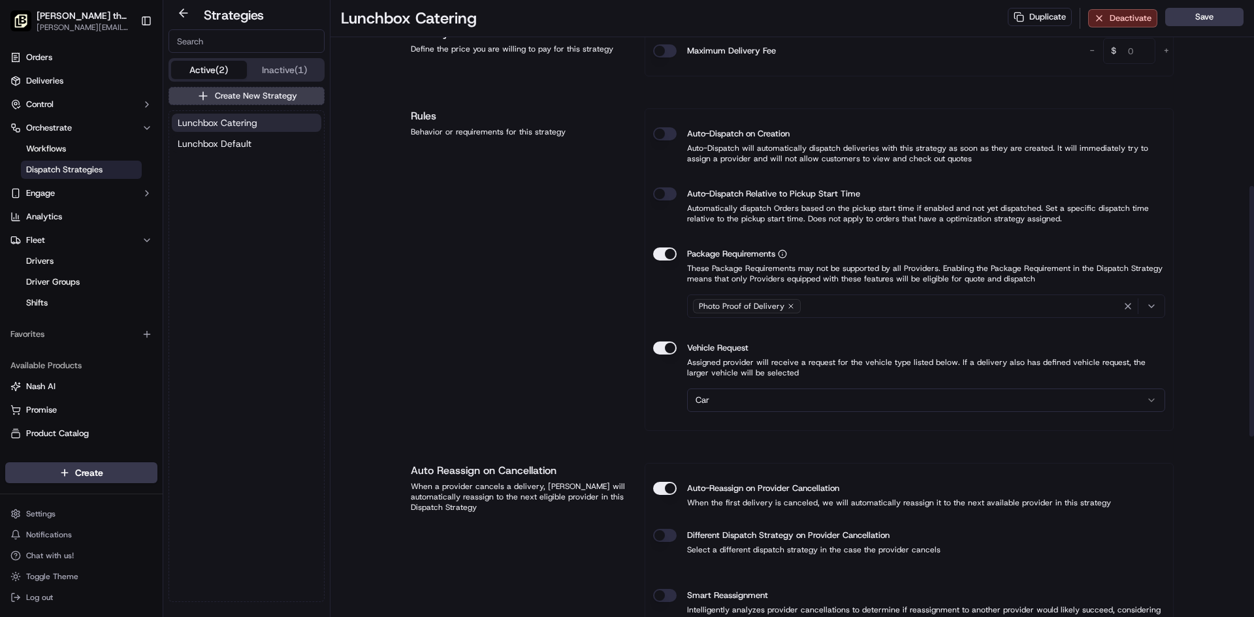
click at [803, 396] on html "Nick the Greek (Hayward) hayward@fran.nickthegreek.com Toggle Sidebar Orders De…" at bounding box center [627, 308] width 1254 height 617
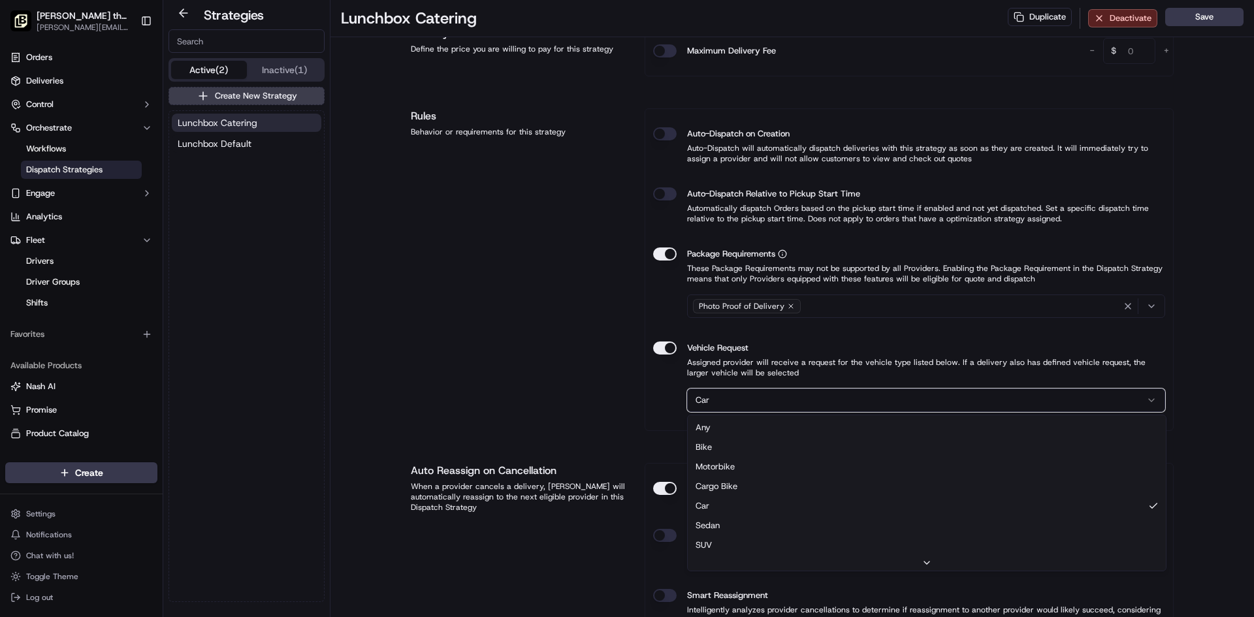
click at [553, 385] on html "Nick the Greek (Hayward) hayward@fran.nickthegreek.com Toggle Sidebar Orders De…" at bounding box center [627, 308] width 1254 height 617
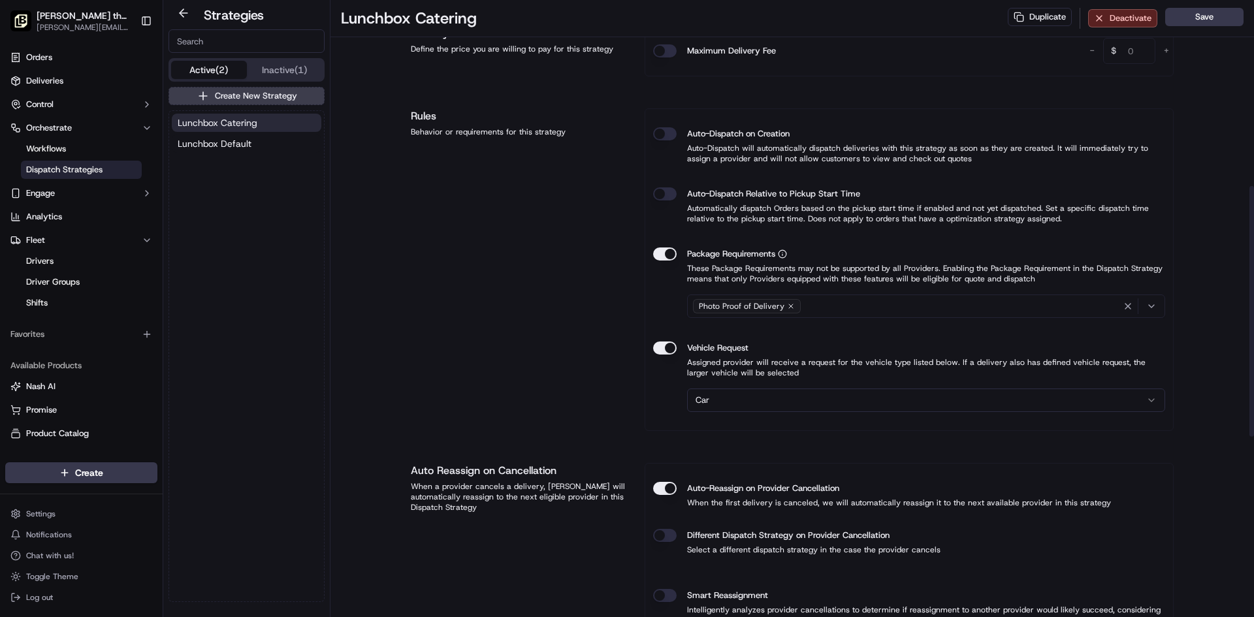
click at [668, 257] on button "Package Requirements" at bounding box center [665, 254] width 24 height 13
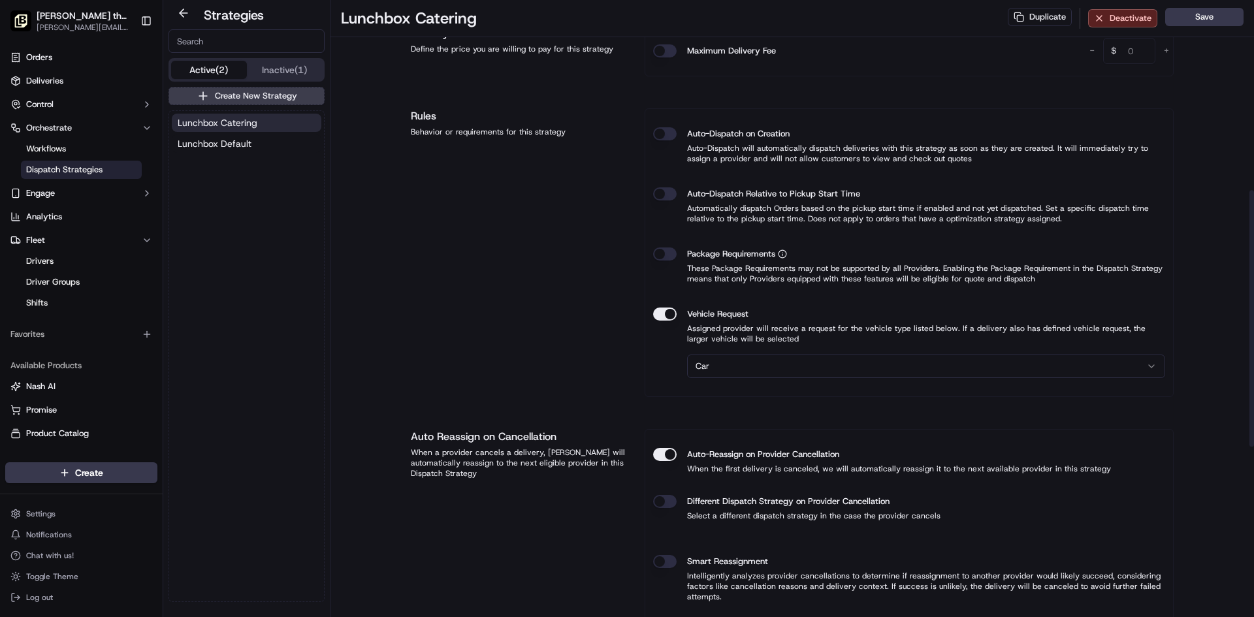
click at [785, 255] on icon "button" at bounding box center [782, 254] width 9 height 9
click at [785, 252] on icon "button" at bounding box center [782, 254] width 9 height 9
click at [1207, 18] on button "Save" at bounding box center [1205, 17] width 78 height 18
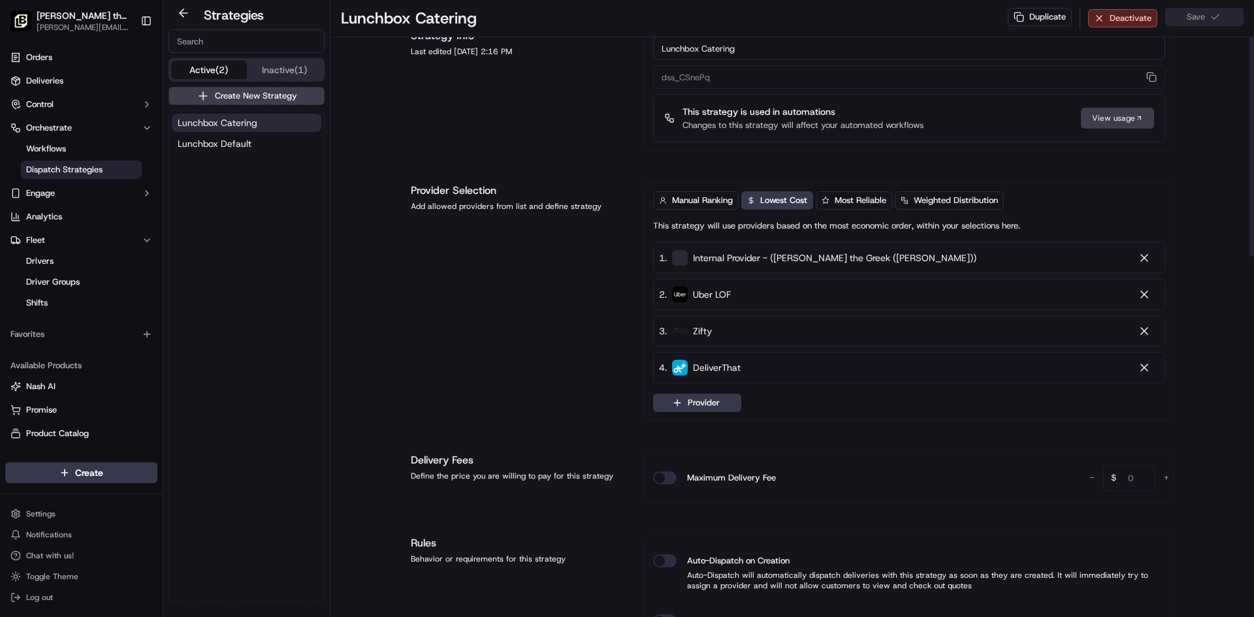
scroll to position [0, 0]
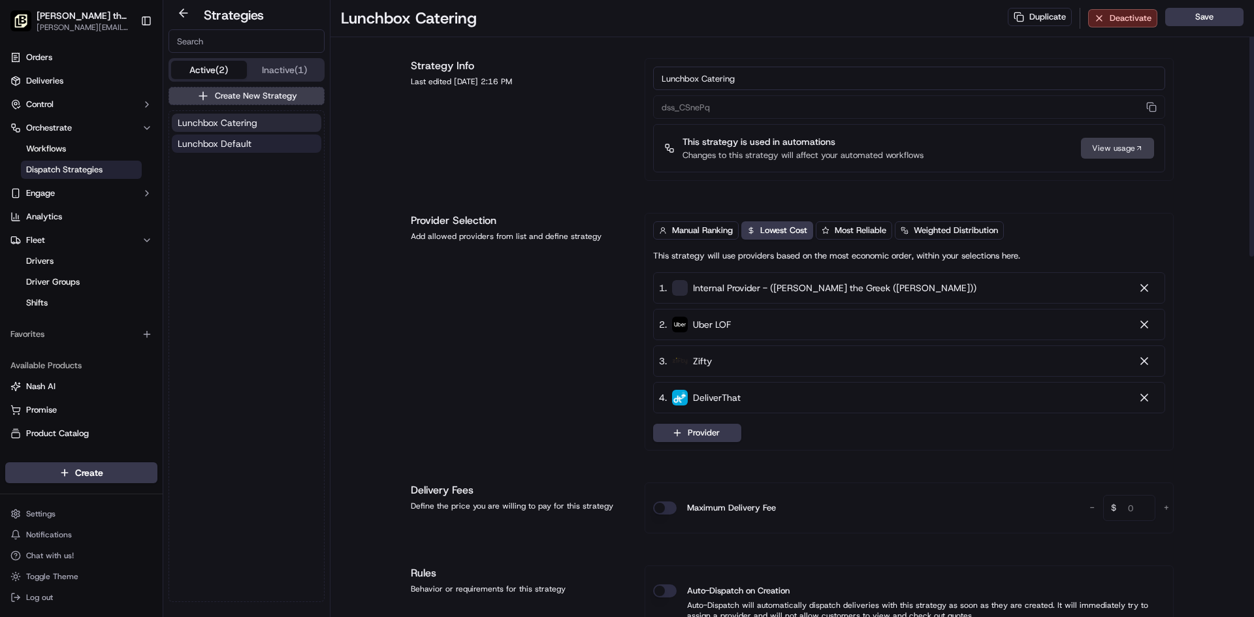
click at [227, 143] on span "Lunchbox Default" at bounding box center [215, 143] width 74 height 13
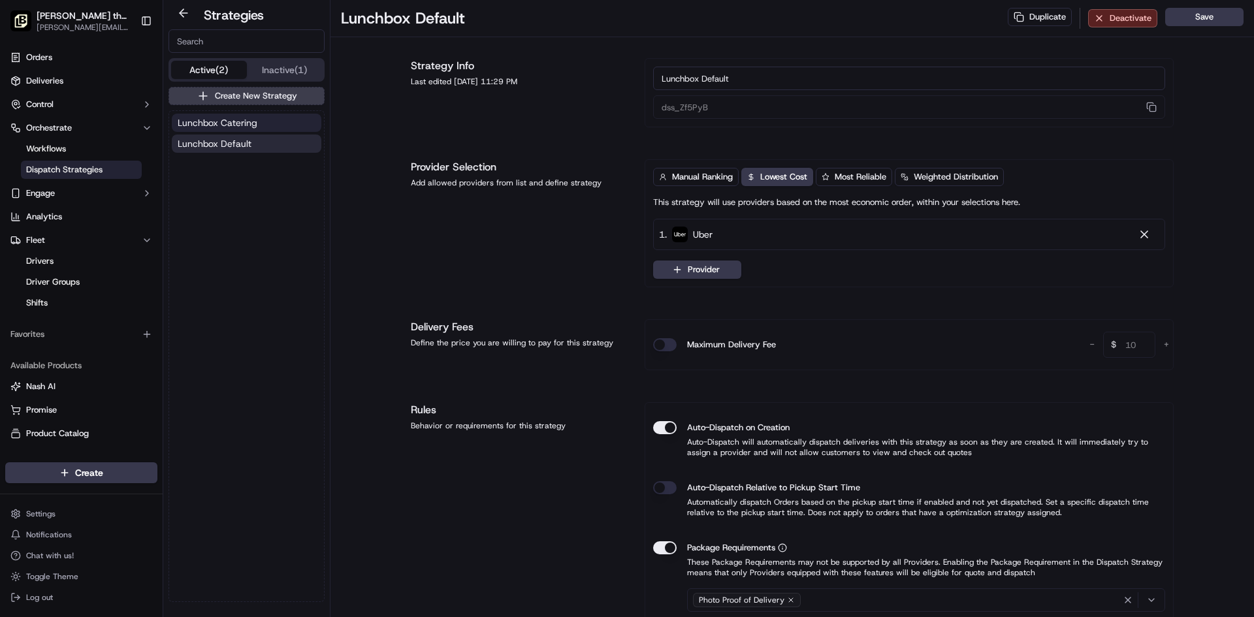
click at [235, 128] on span "Lunchbox Catering" at bounding box center [218, 122] width 80 height 13
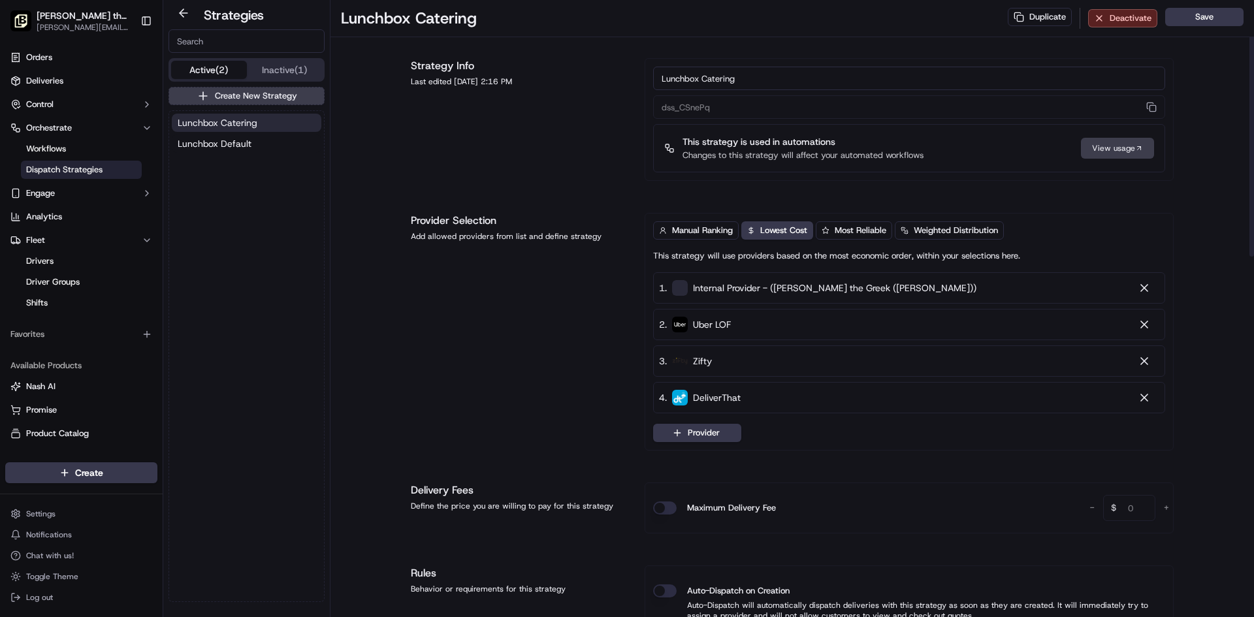
click at [769, 73] on input "Lunchbox Catering" at bounding box center [909, 79] width 512 height 24
type input "Lunchbox Catering-Internal Driver"
click at [1227, 18] on button "Save" at bounding box center [1205, 17] width 78 height 18
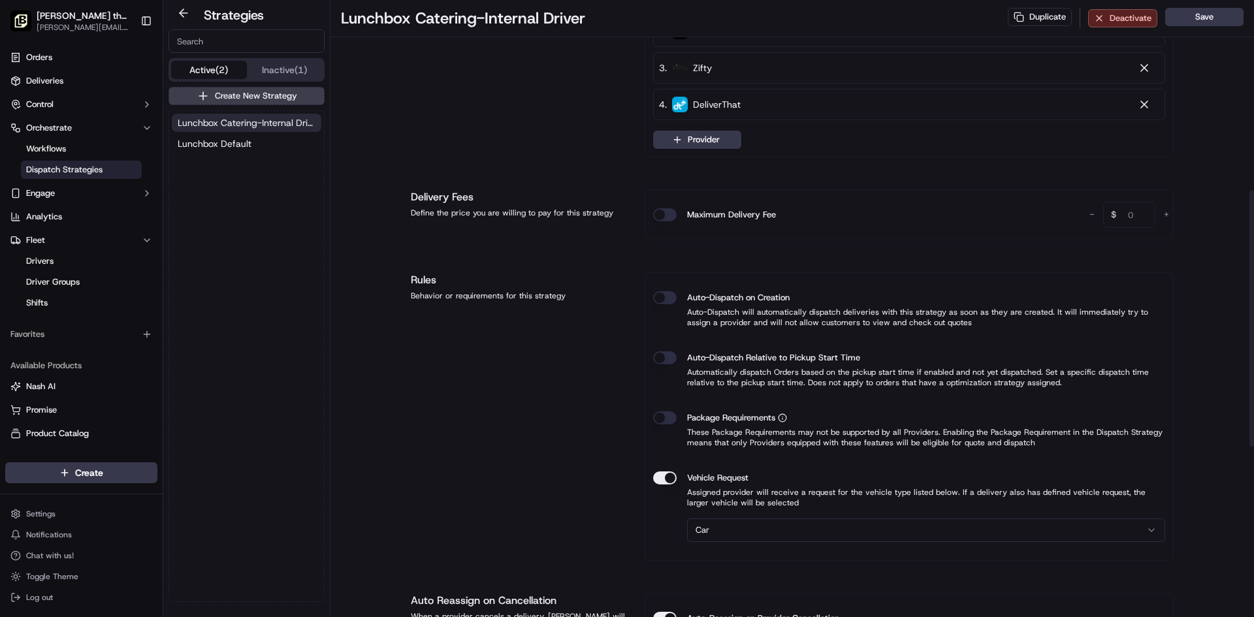
scroll to position [457, 0]
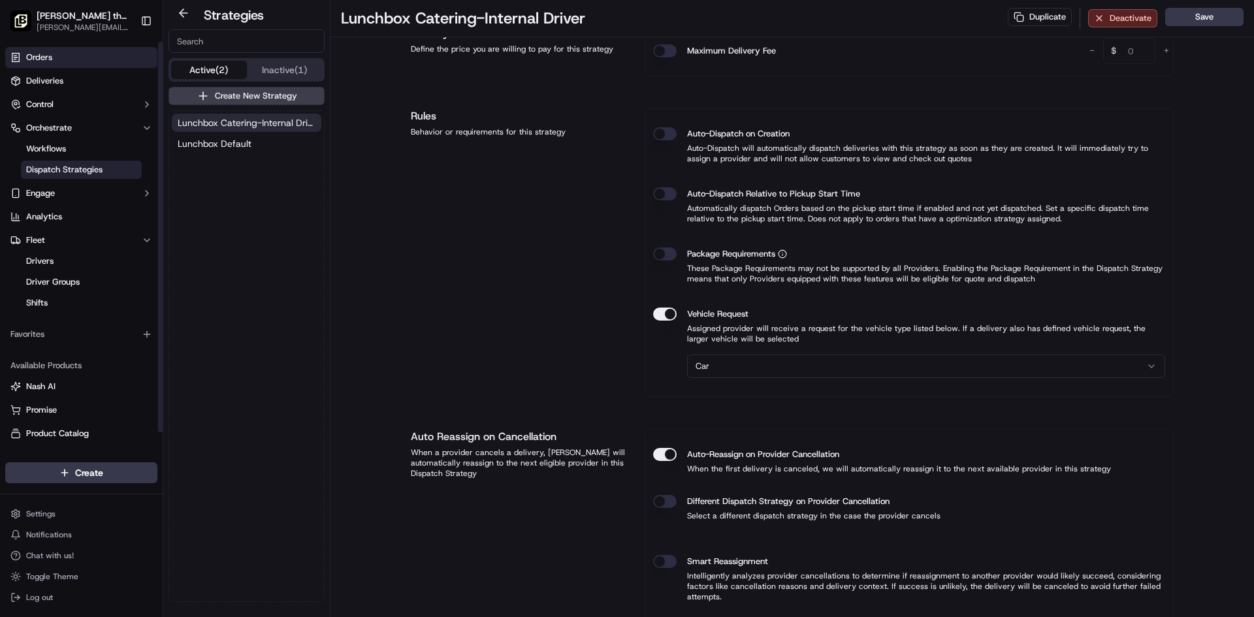
click at [71, 63] on link "Orders" at bounding box center [81, 57] width 152 height 21
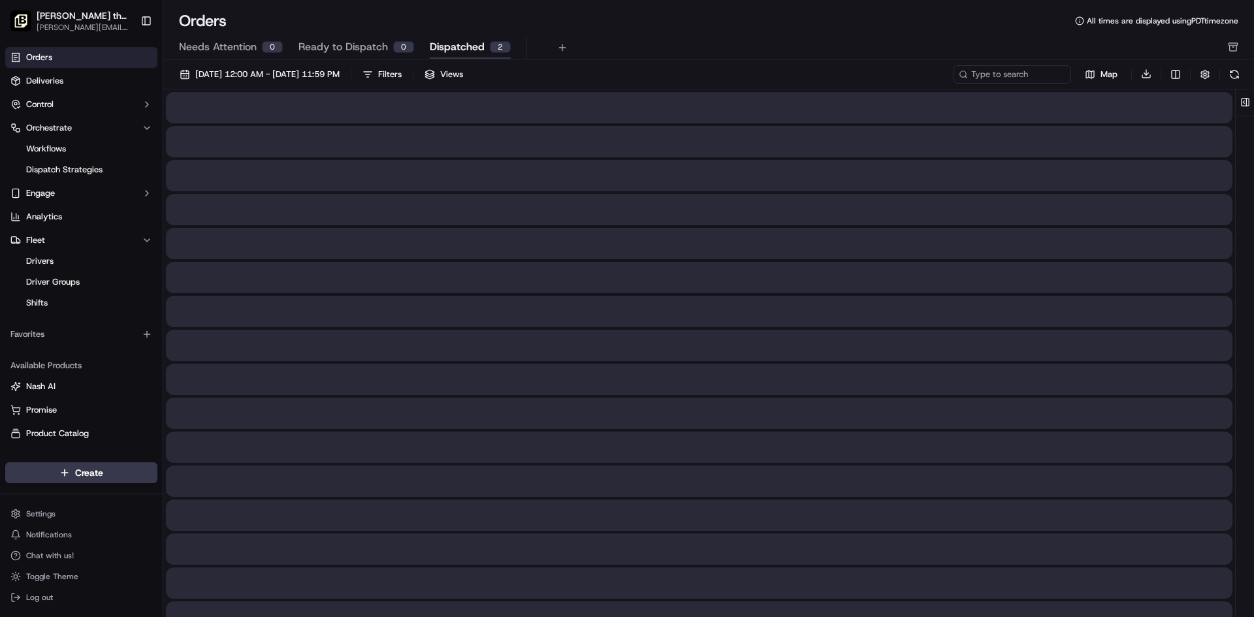
click at [448, 37] on button "Dispatched 2" at bounding box center [470, 48] width 81 height 22
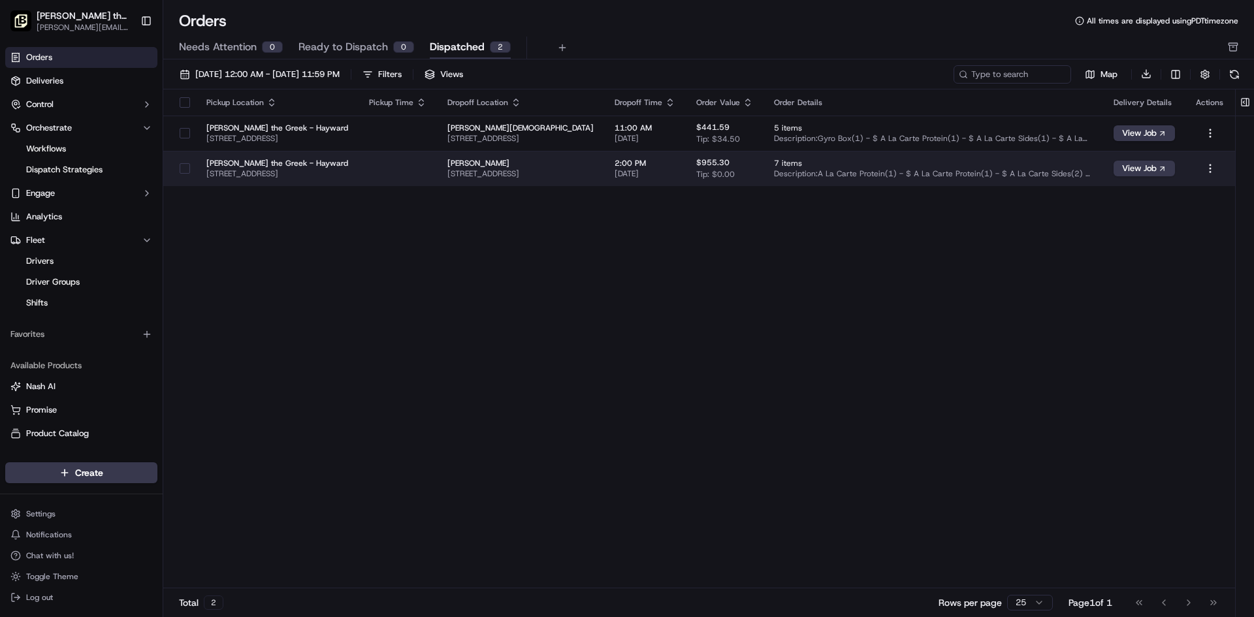
click at [252, 158] on span "[PERSON_NAME] the Greek - Hayward" at bounding box center [277, 163] width 142 height 10
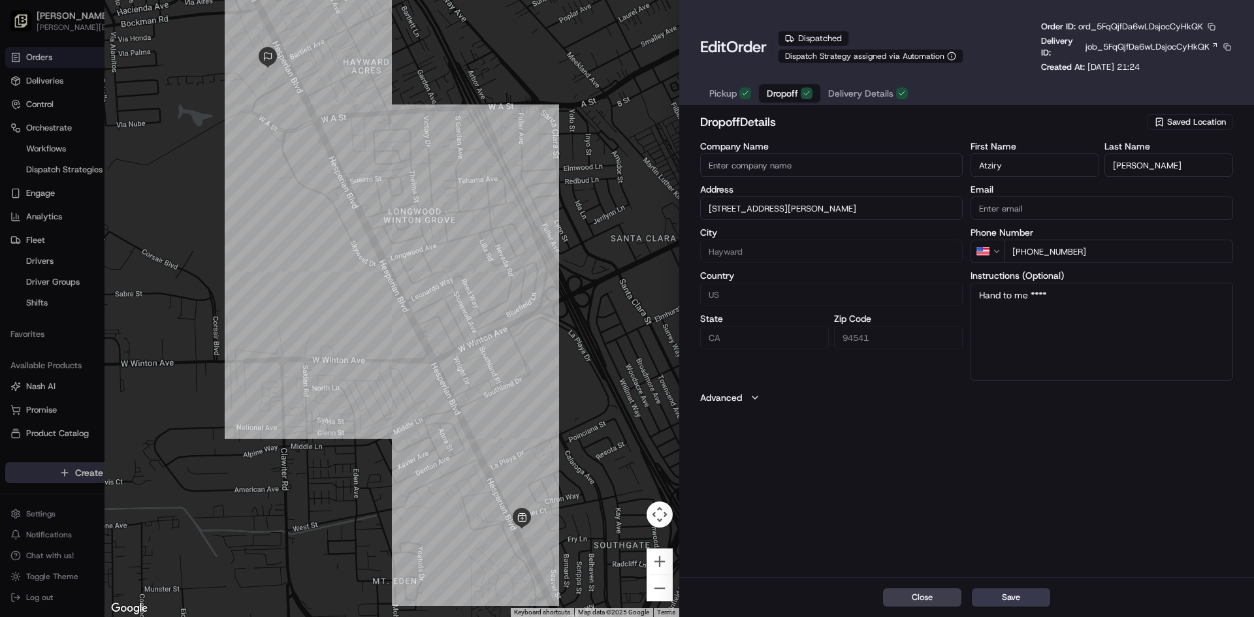
click at [800, 98] on button "Dropoff" at bounding box center [789, 93] width 61 height 18
click at [846, 94] on span "Delivery Details" at bounding box center [860, 93] width 65 height 13
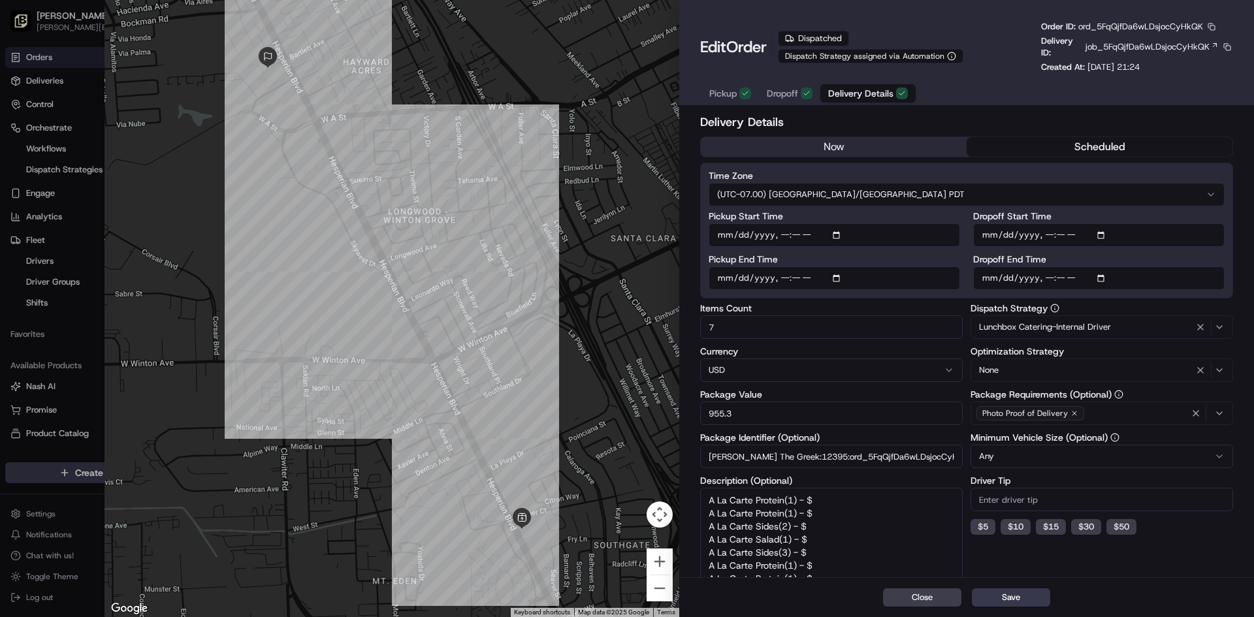
click at [797, 96] on span "Dropoff" at bounding box center [782, 93] width 31 height 13
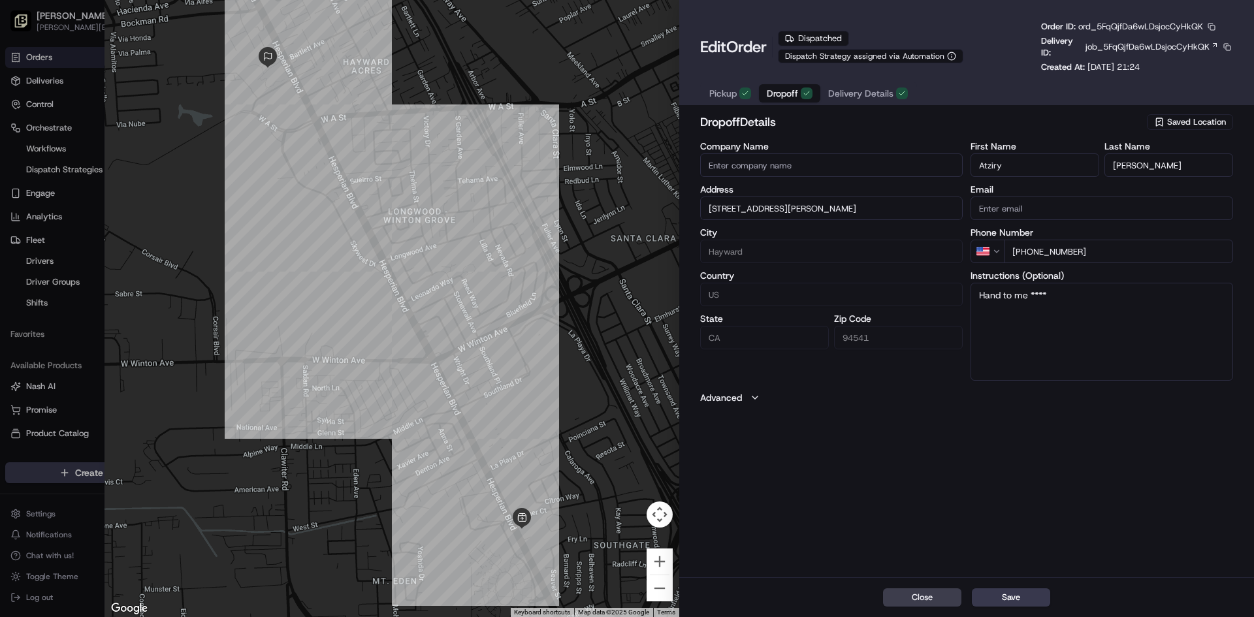
click at [755, 402] on icon "button" at bounding box center [755, 398] width 10 height 10
click at [756, 397] on icon "button" at bounding box center [755, 398] width 5 height 3
click at [866, 90] on span "Delivery Details" at bounding box center [860, 93] width 65 height 13
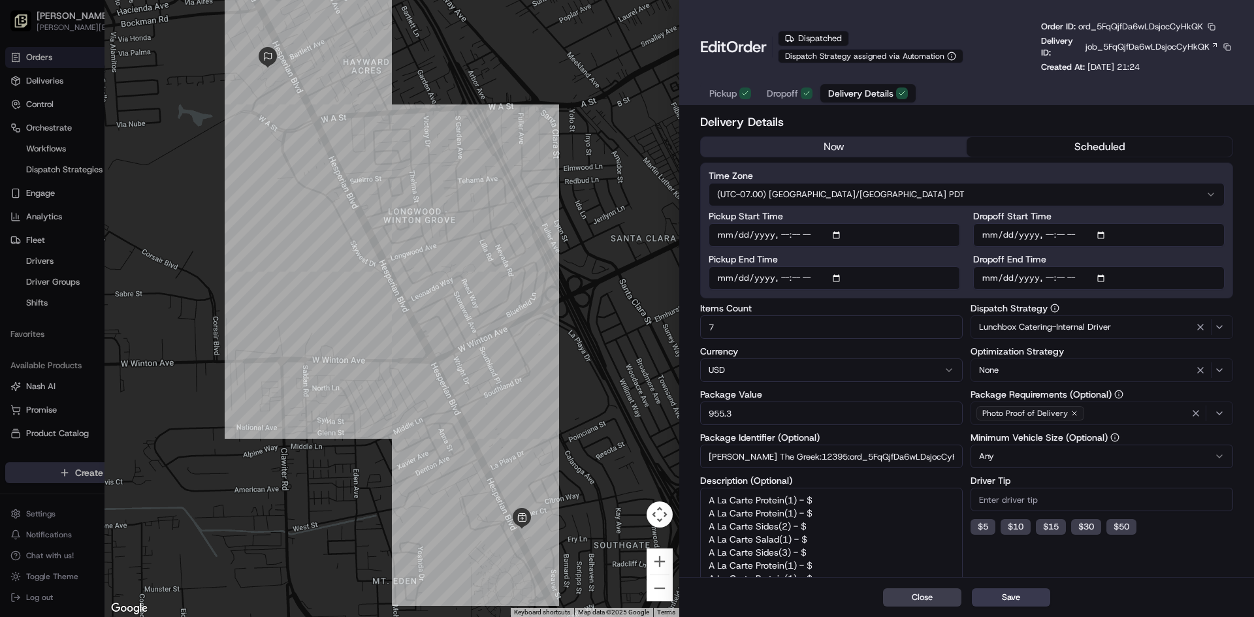
click at [1074, 413] on icon "button" at bounding box center [1075, 414] width 8 height 8
click at [1026, 595] on button "Save" at bounding box center [1011, 598] width 78 height 18
type input "1"
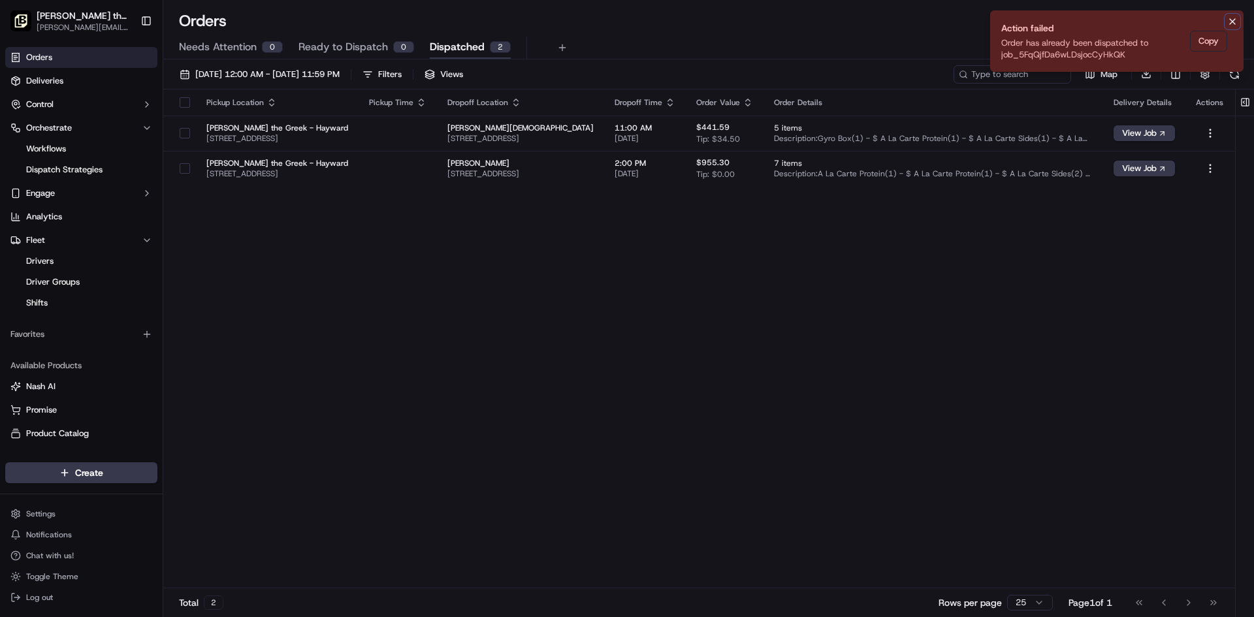
click at [1233, 17] on icon "Notifications (F8)" at bounding box center [1233, 21] width 10 height 10
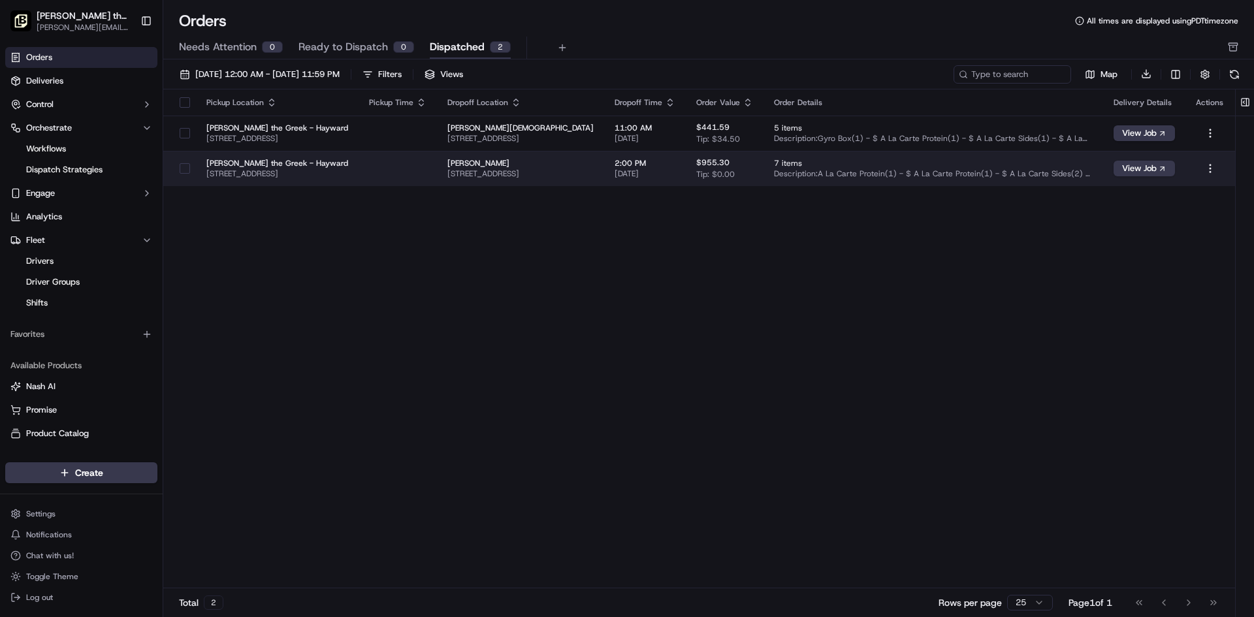
click at [359, 161] on td "Nick the Greek - Hayward 25036 Hesperian Blvd, Hayward, CA 94545, USA" at bounding box center [277, 168] width 163 height 35
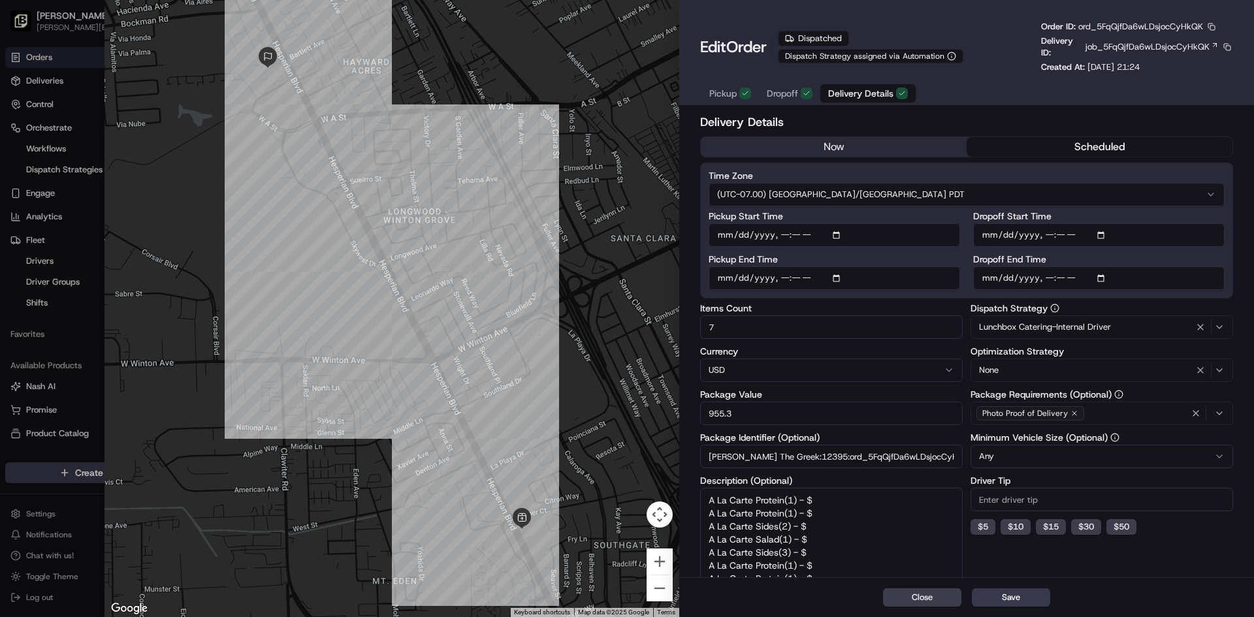
click at [1230, 319] on div "Lunchbox Catering-Internal Driver" at bounding box center [1102, 327] width 256 height 16
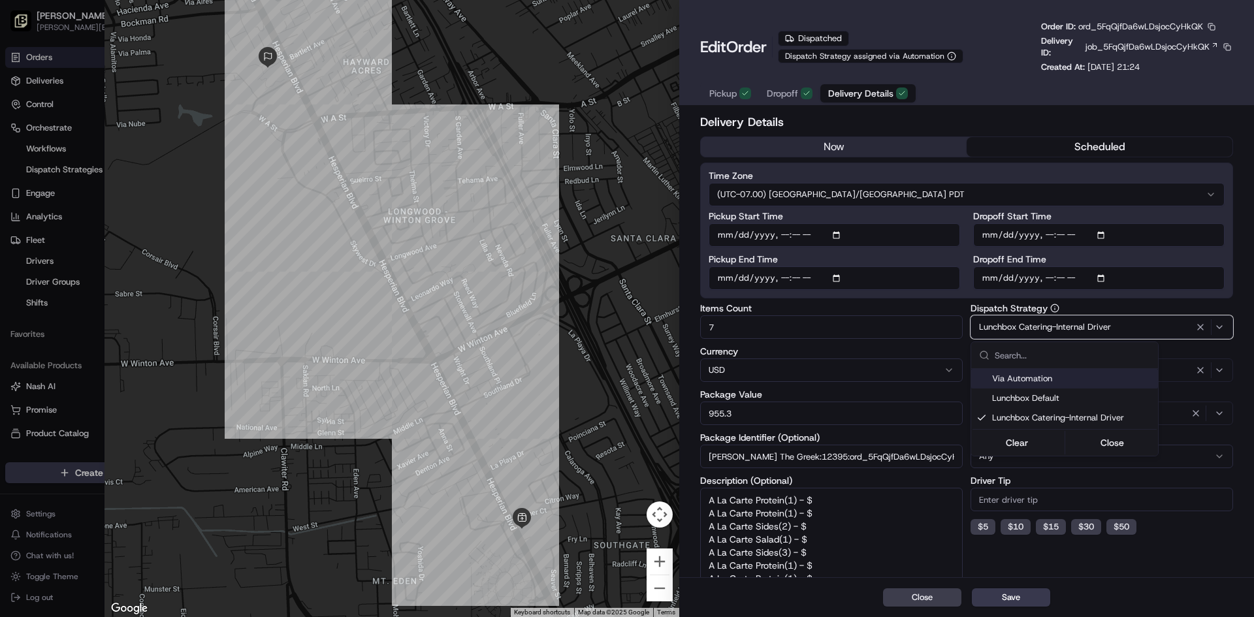
click at [1235, 329] on div at bounding box center [627, 308] width 1254 height 617
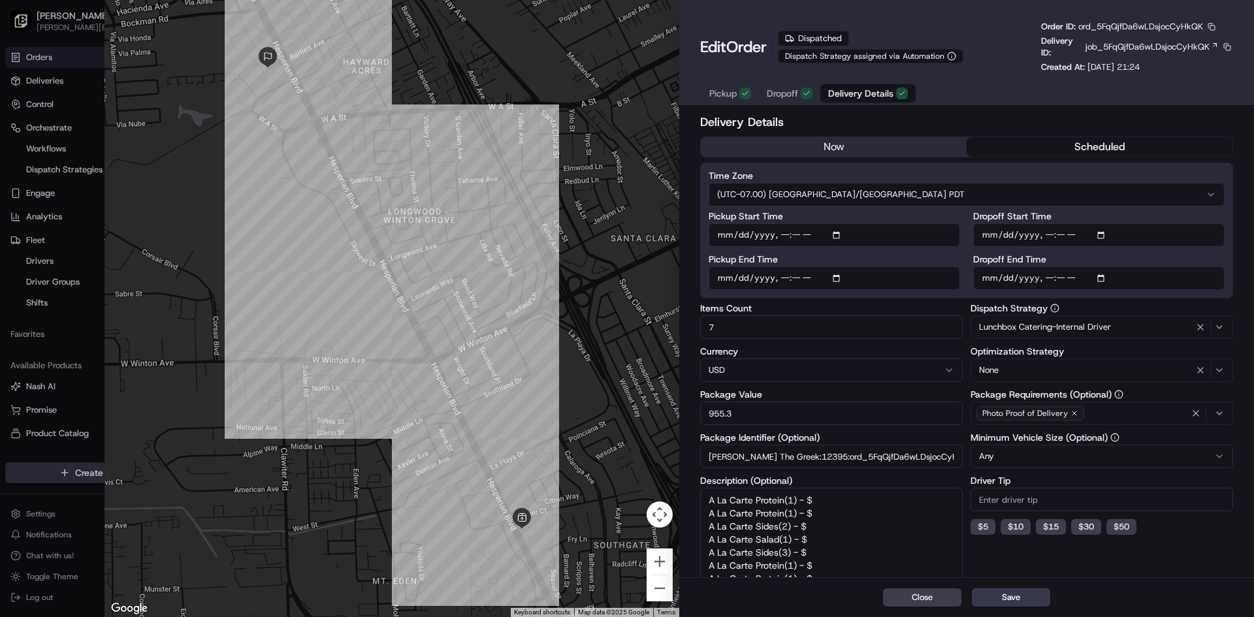
click at [1215, 416] on icon "button" at bounding box center [1220, 413] width 10 height 10
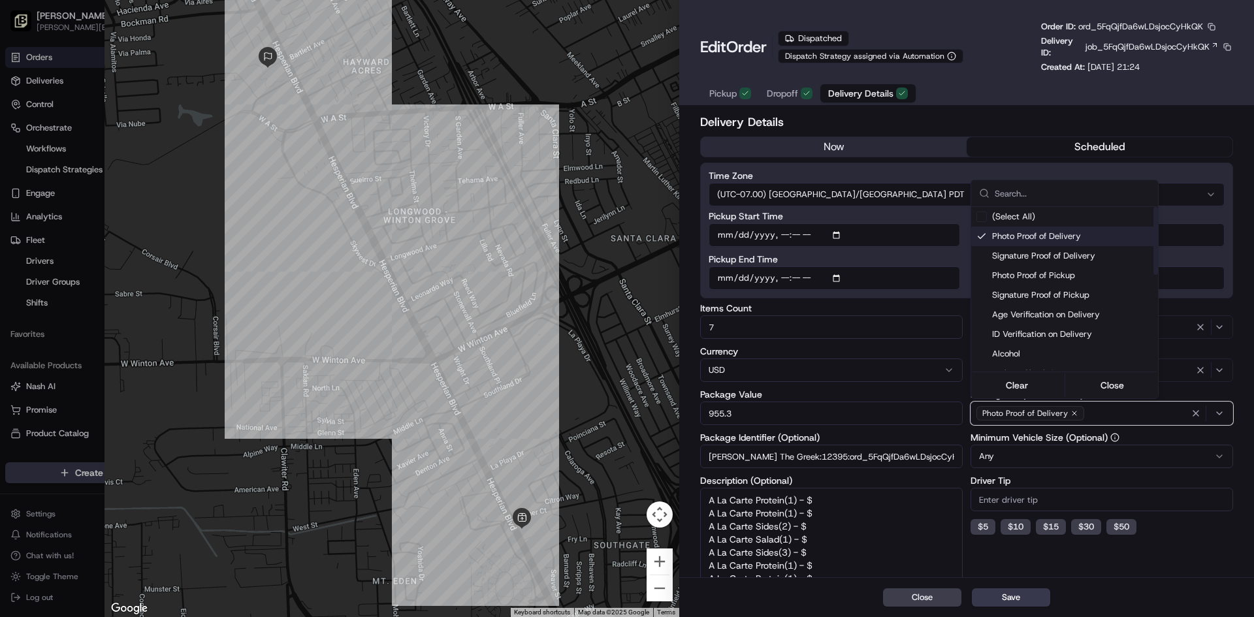
click at [985, 238] on div "Suggestions" at bounding box center [982, 236] width 10 height 10
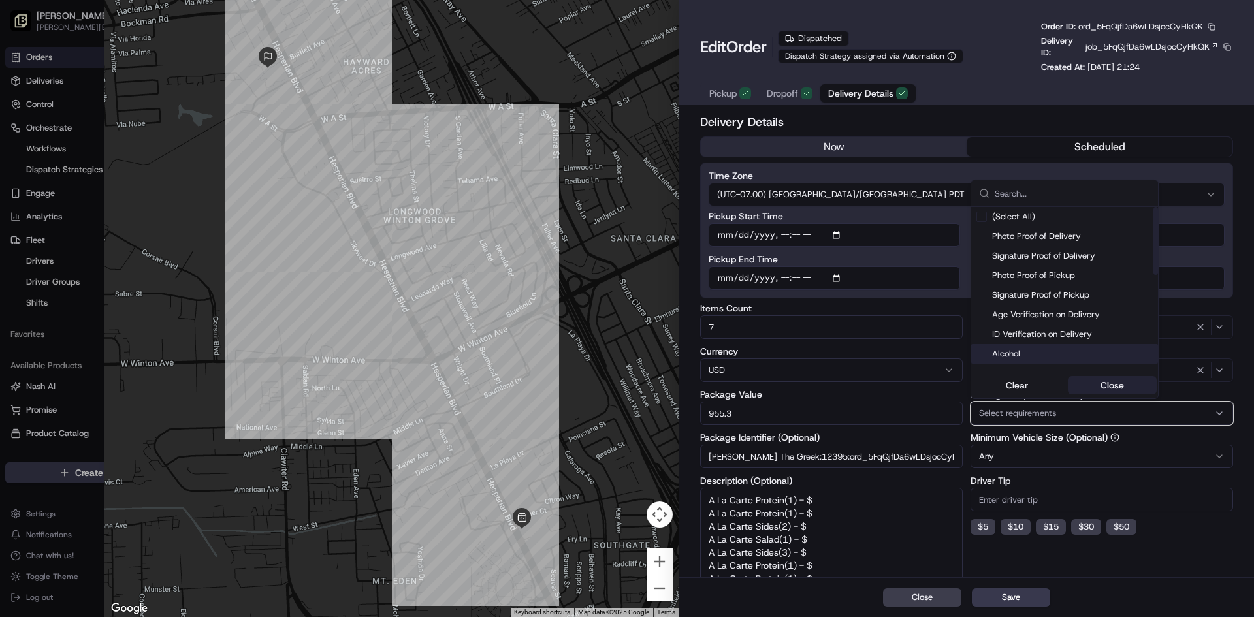
click at [1130, 387] on button "Close" at bounding box center [1113, 385] width 90 height 18
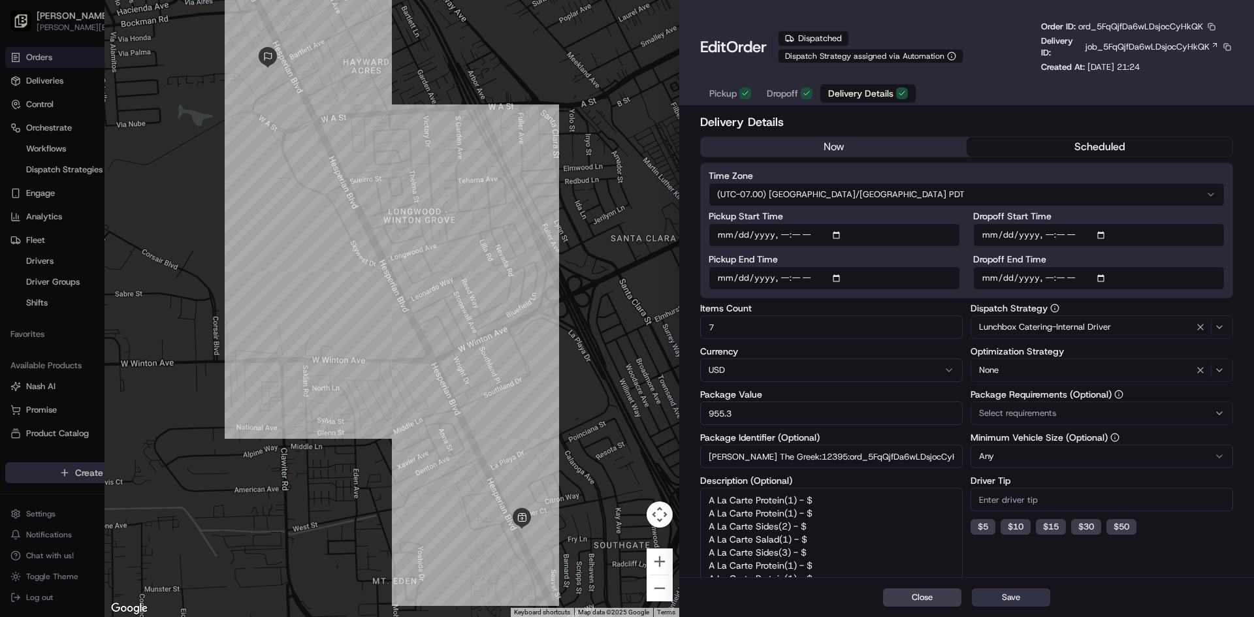
click at [1030, 600] on button "Save" at bounding box center [1011, 598] width 78 height 18
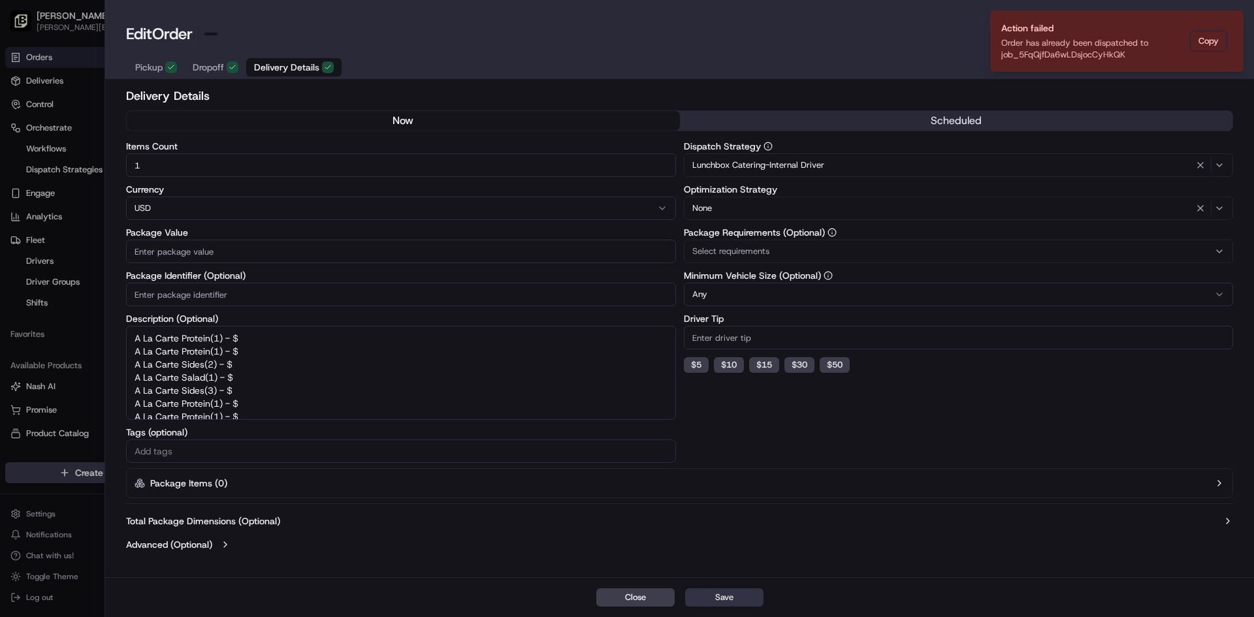
type input "1"
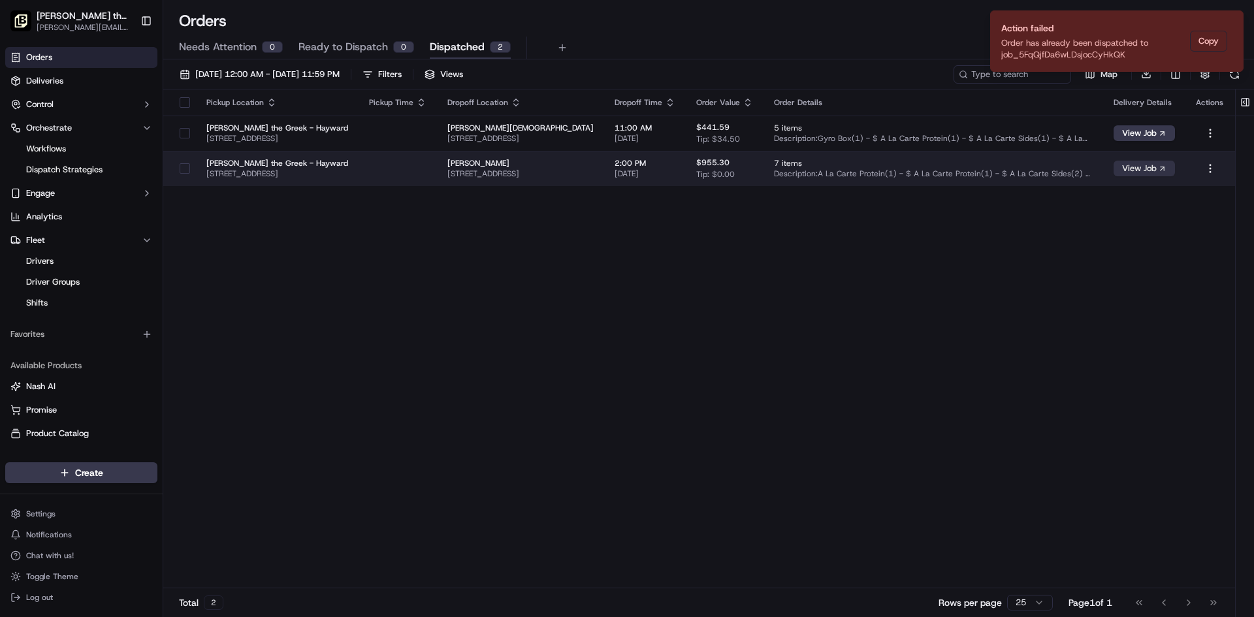
click at [1129, 174] on button "View Job" at bounding box center [1144, 169] width 61 height 16
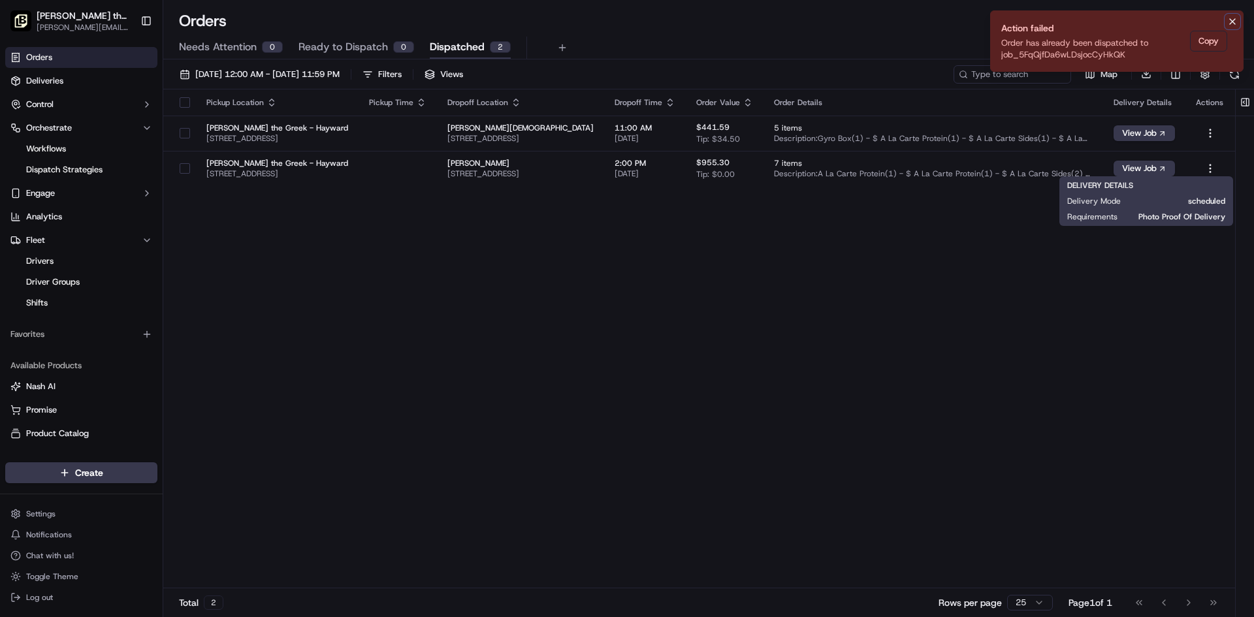
click at [1236, 18] on icon "Notifications (F8)" at bounding box center [1233, 21] width 10 height 10
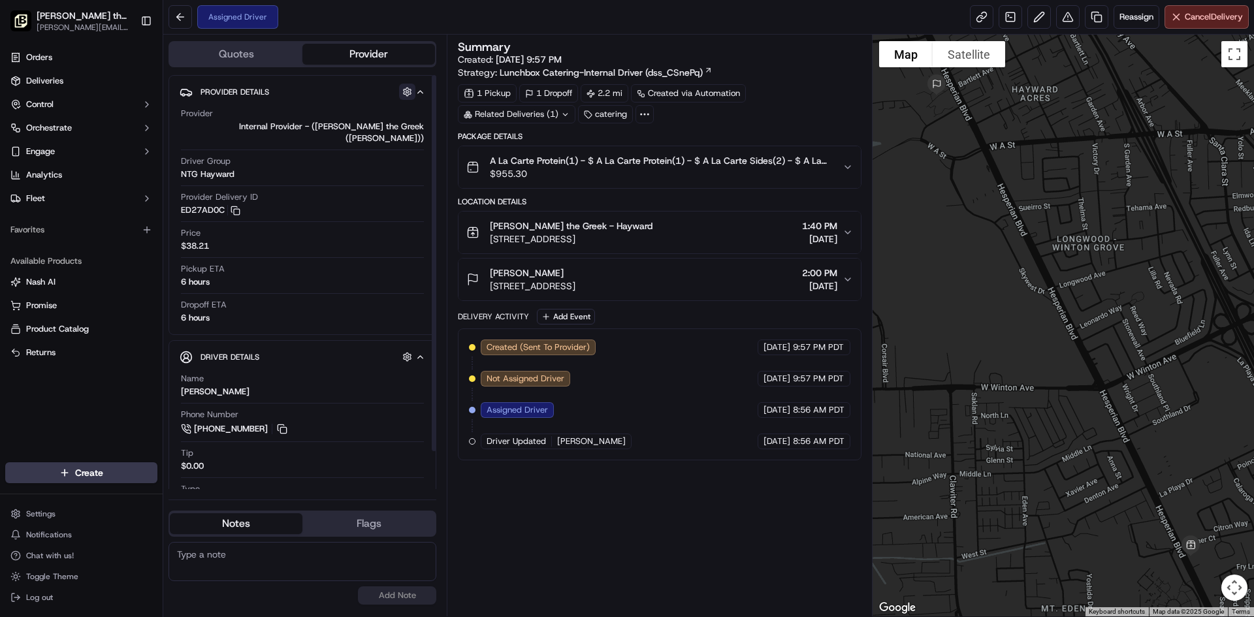
click at [411, 96] on button "button" at bounding box center [407, 92] width 16 height 16
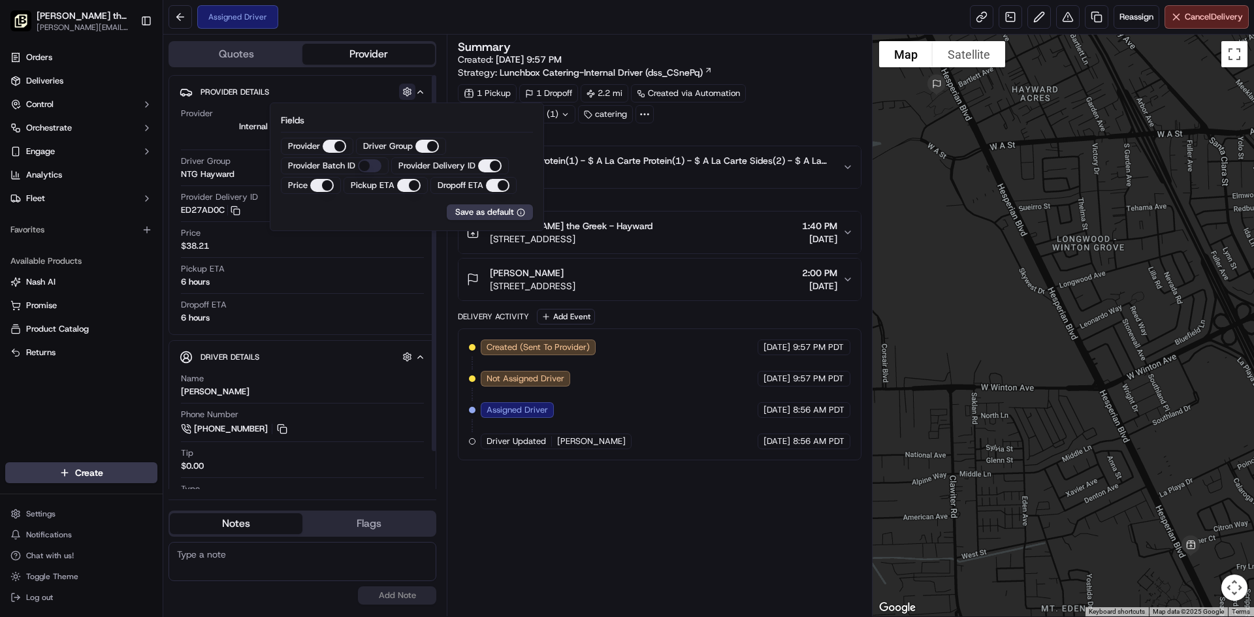
click at [411, 96] on button "button" at bounding box center [407, 92] width 16 height 16
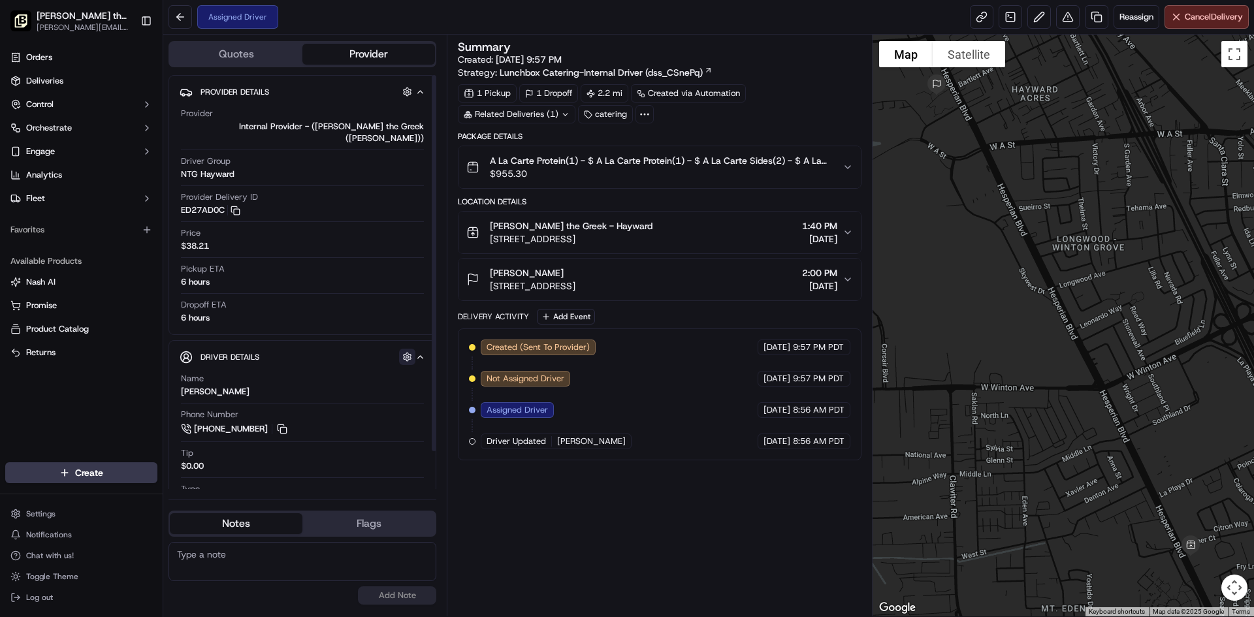
click at [409, 350] on button "button" at bounding box center [407, 357] width 16 height 16
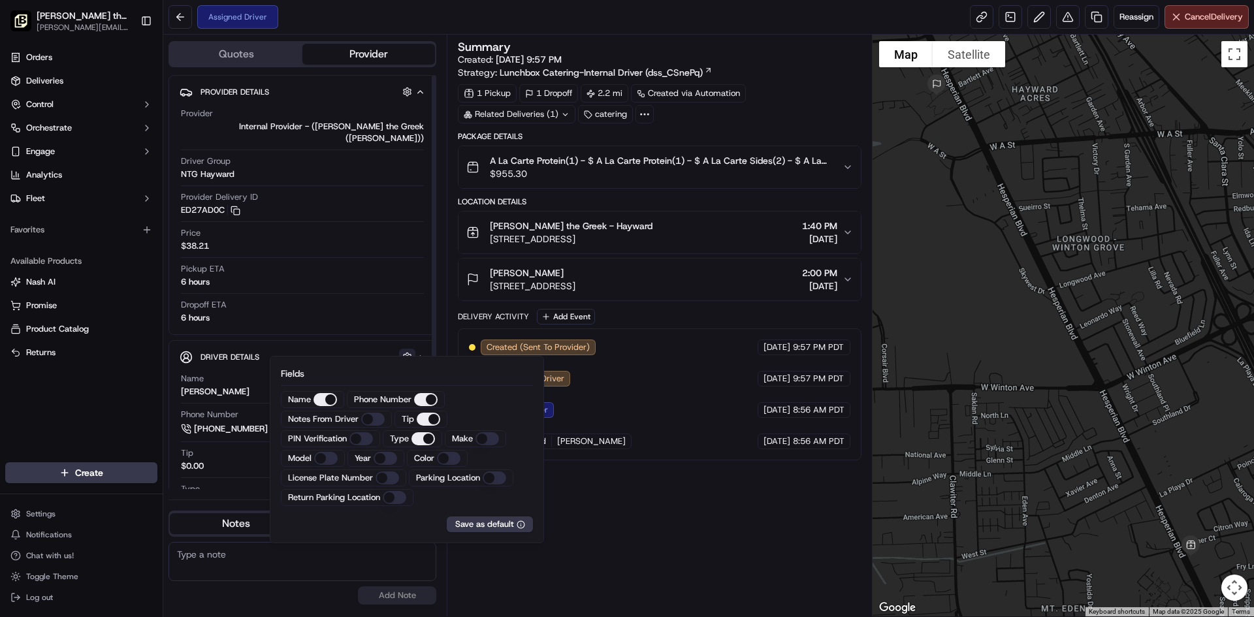
click at [411, 349] on button "button" at bounding box center [407, 357] width 16 height 16
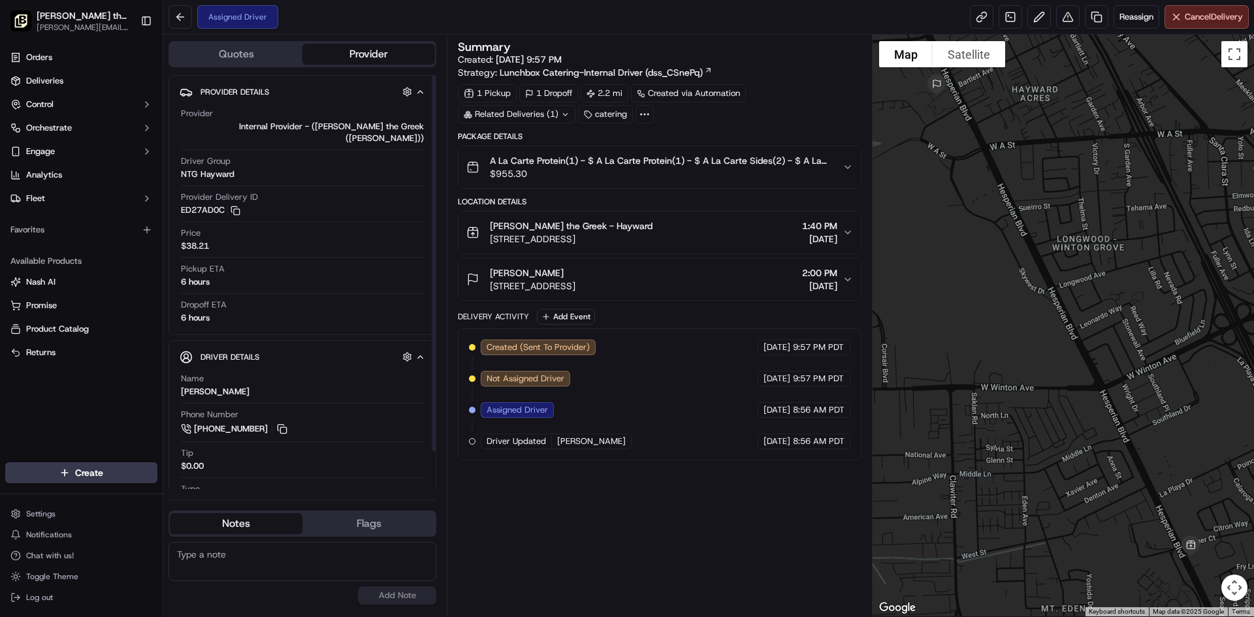
click at [261, 50] on button "Quotes" at bounding box center [236, 54] width 133 height 21
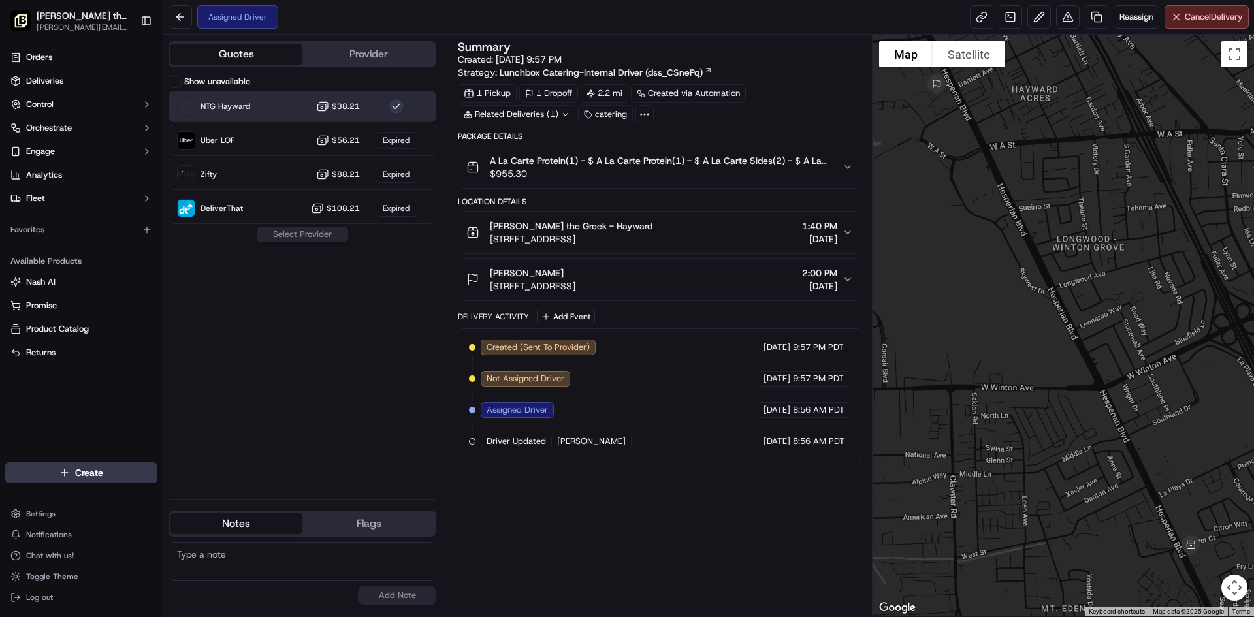
click at [391, 106] on button "button" at bounding box center [397, 107] width 16 height 16
click at [360, 312] on div "Show unavailable NTG Hayward $38.21 Uber LOF $56.21 Expired Zifty $88.21 Expire…" at bounding box center [303, 282] width 268 height 414
